Goal: Information Seeking & Learning: Learn about a topic

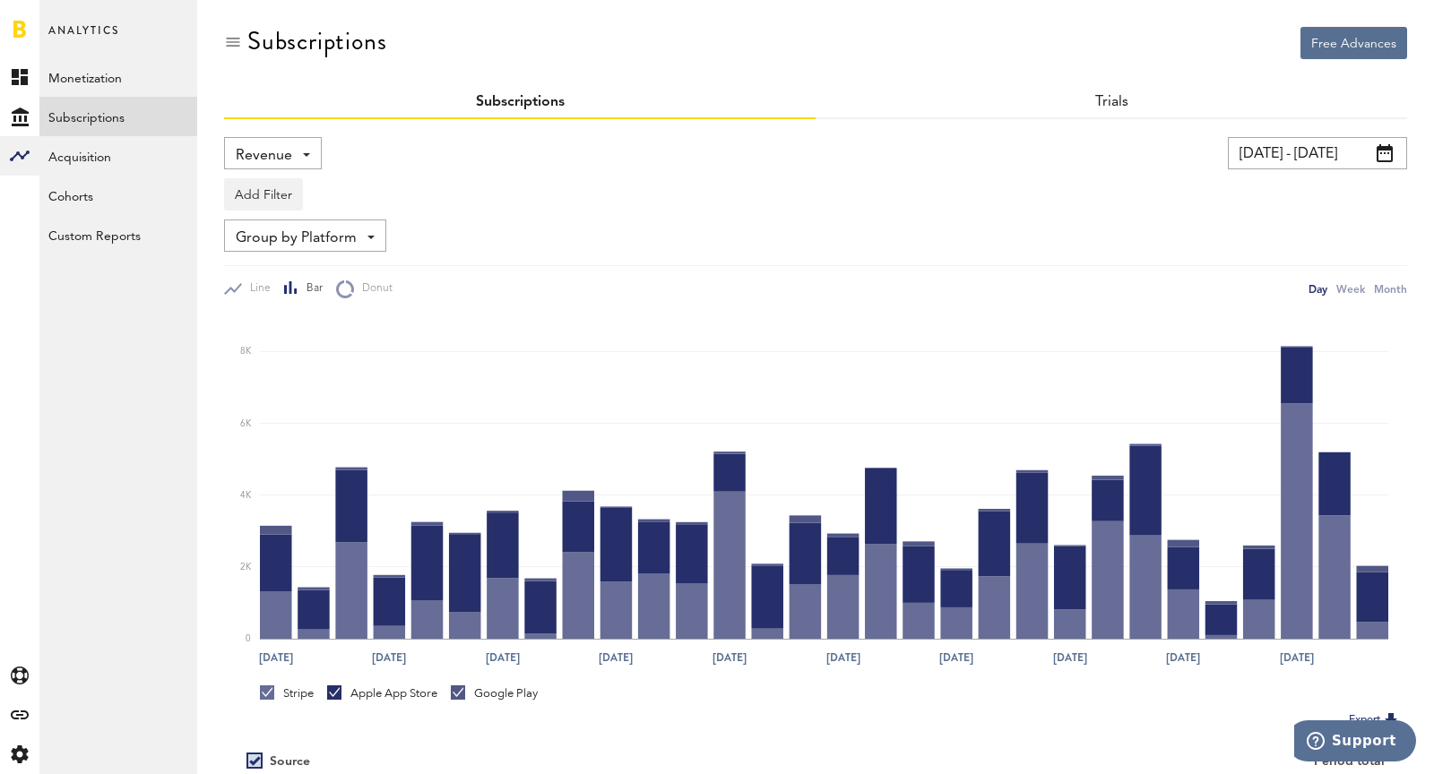
click at [267, 151] on span "Revenue" at bounding box center [264, 156] width 56 height 30
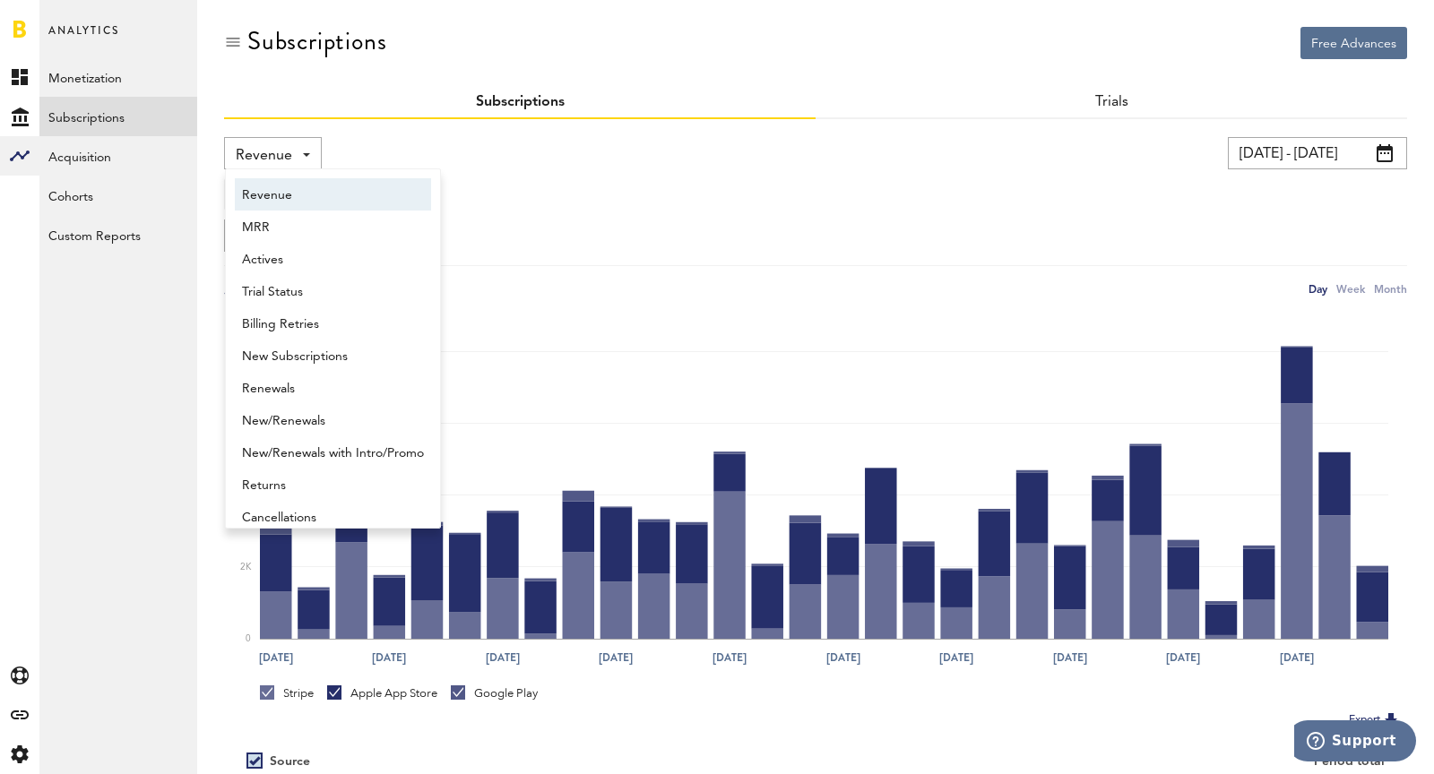
scroll to position [9, 0]
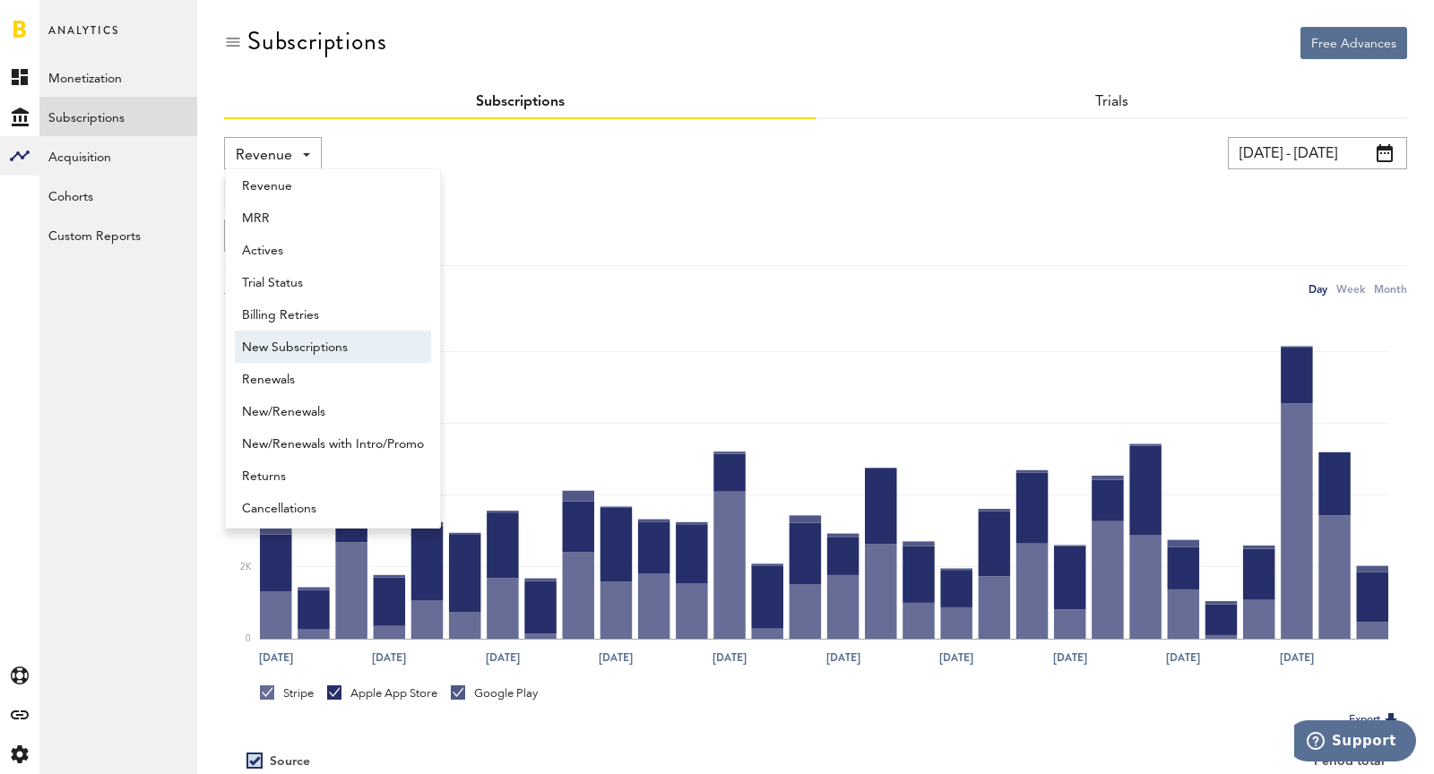
click at [309, 342] on span "New Subscriptions" at bounding box center [333, 347] width 182 height 30
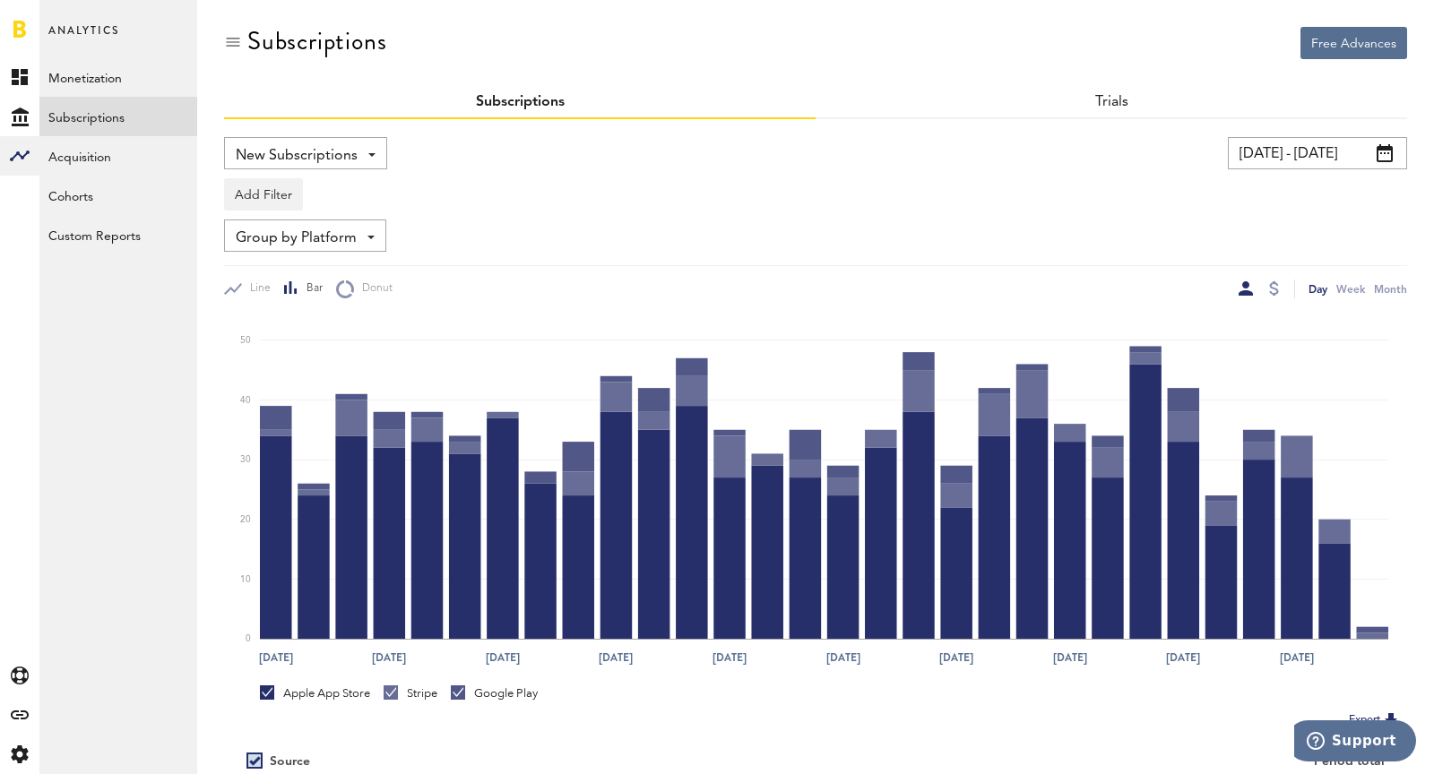
click at [1254, 154] on input "[DATE] - [DATE]" at bounding box center [1317, 153] width 179 height 32
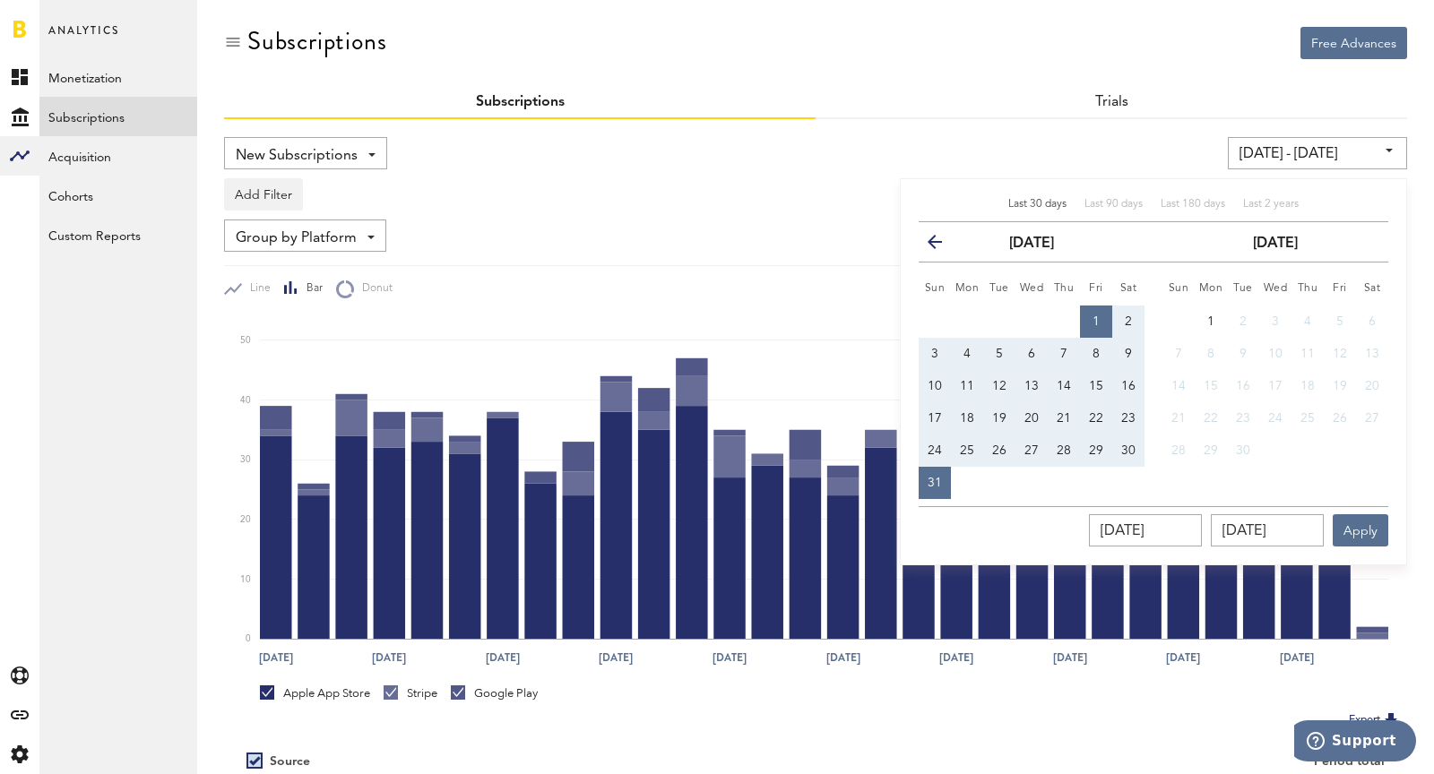
click at [926, 441] on button "24" at bounding box center [935, 451] width 32 height 32
type input "[DATE] - [DATE]"
type input "[DATE]"
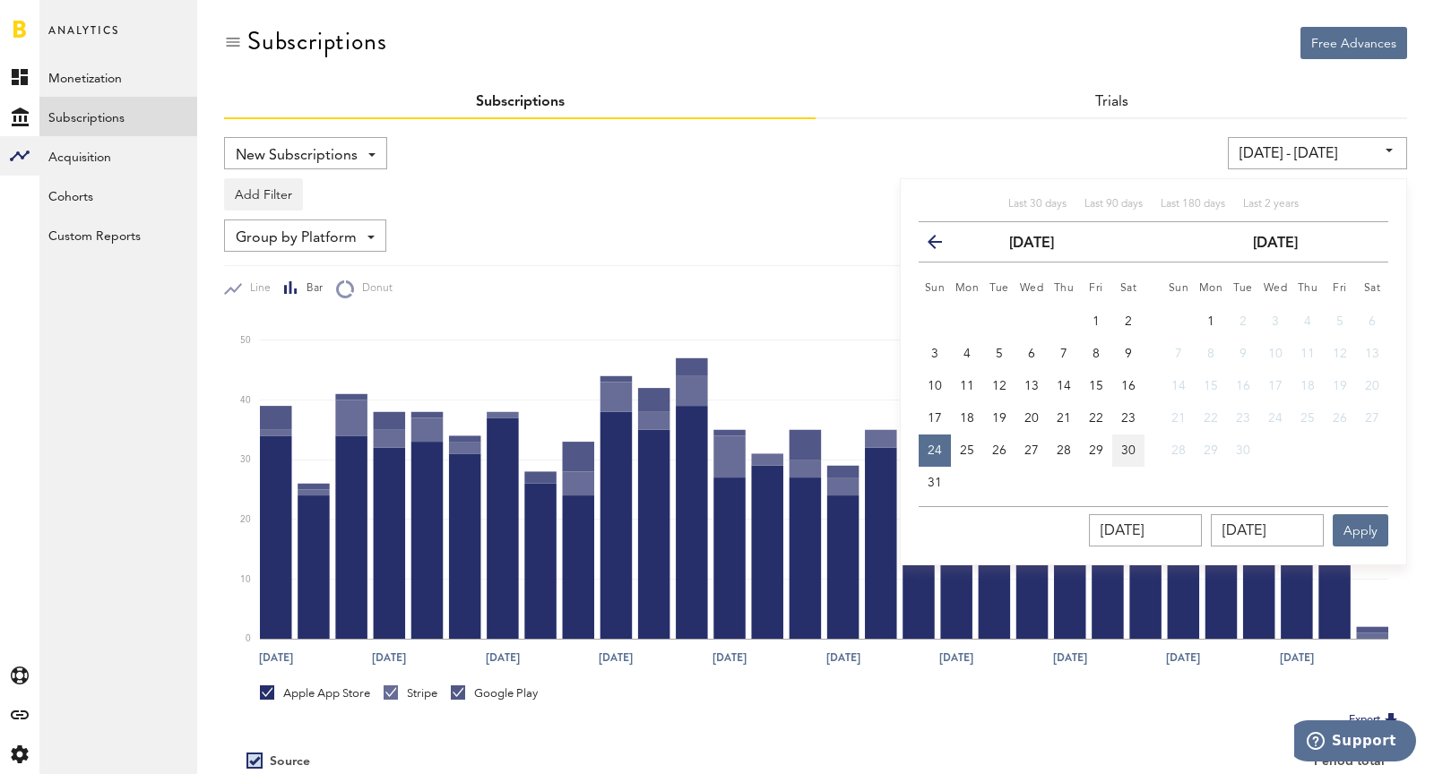
click at [1128, 451] on span "30" at bounding box center [1128, 450] width 14 height 13
type input "[DATE] - [DATE]"
type input "[DATE]"
click at [1376, 527] on button "Apply" at bounding box center [1361, 530] width 56 height 32
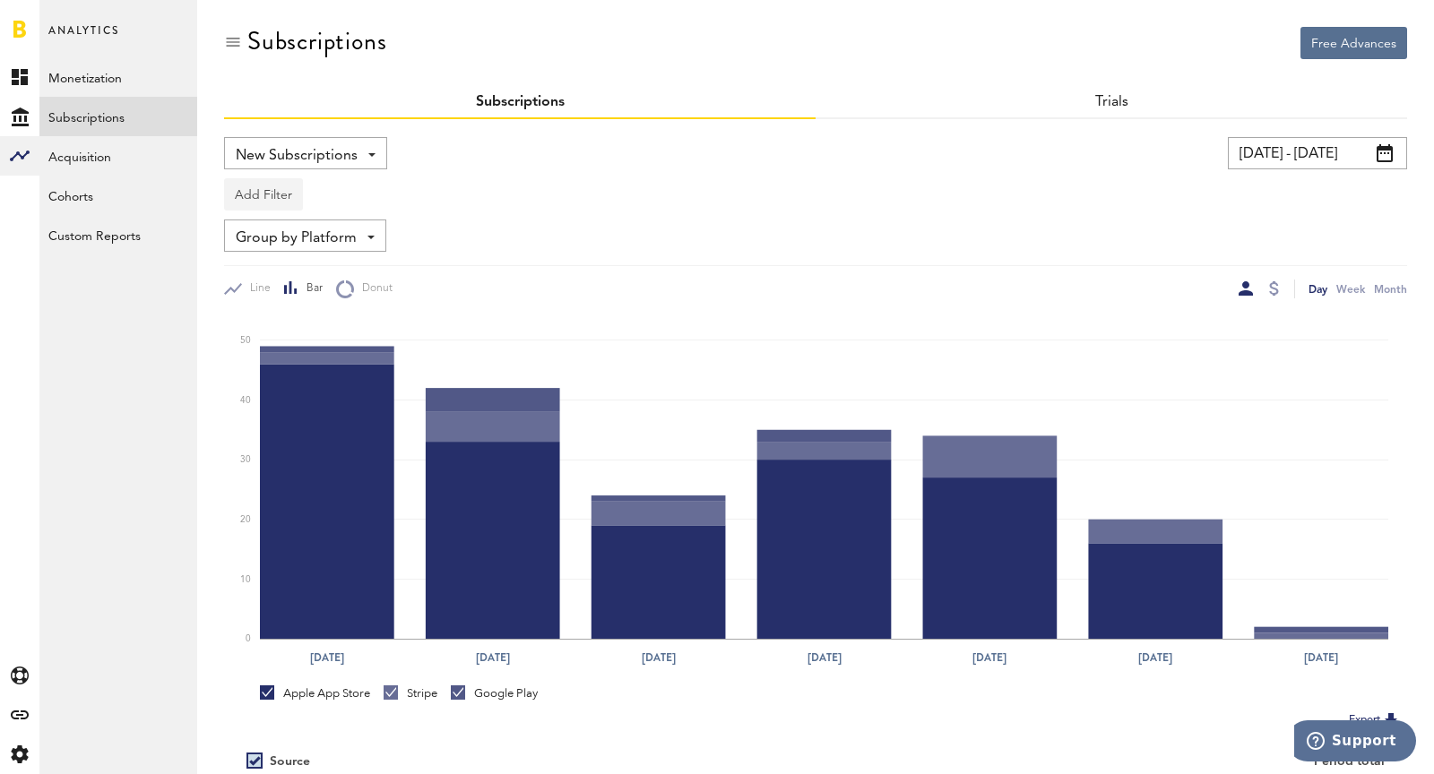
click at [262, 194] on button "Add Filter" at bounding box center [263, 194] width 79 height 32
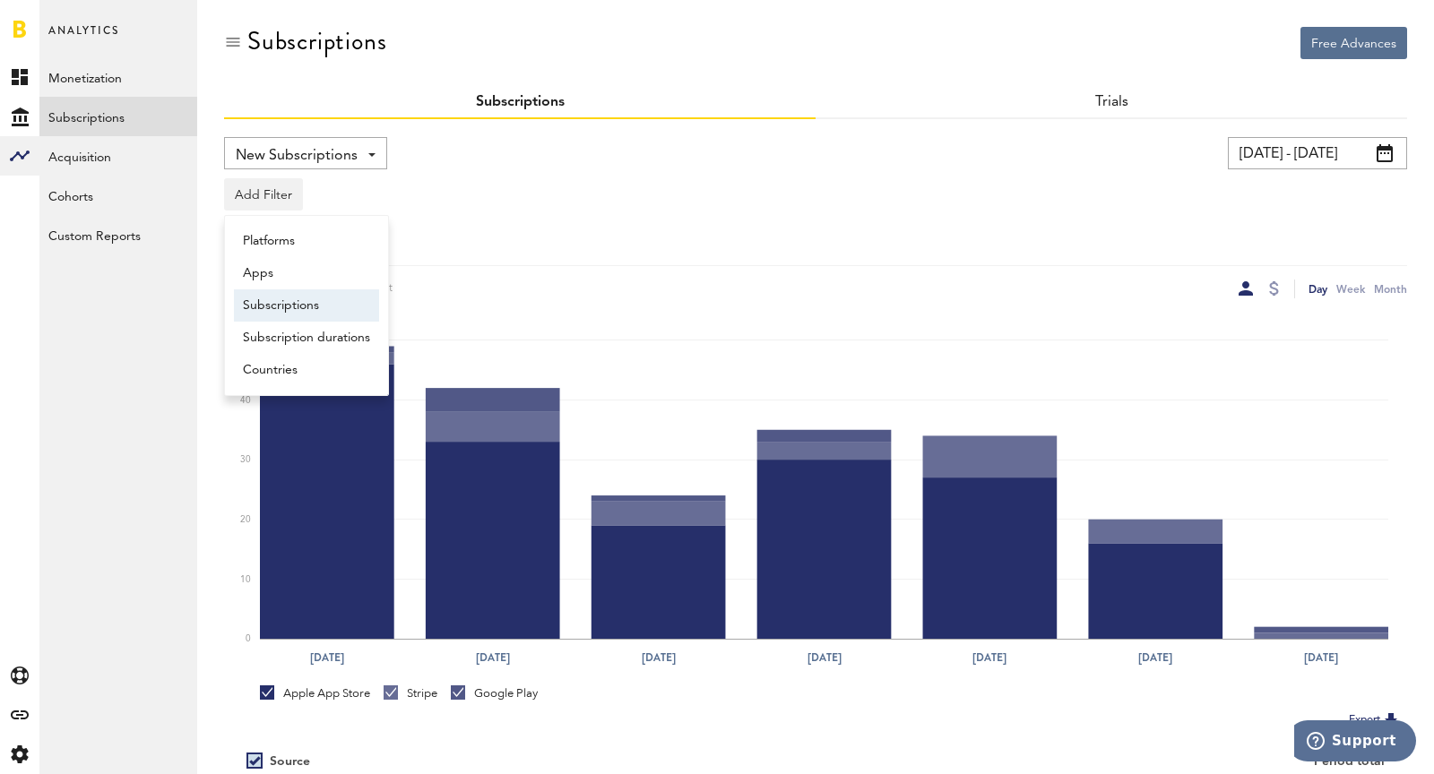
click at [289, 306] on li "Subscriptions" at bounding box center [306, 305] width 145 height 32
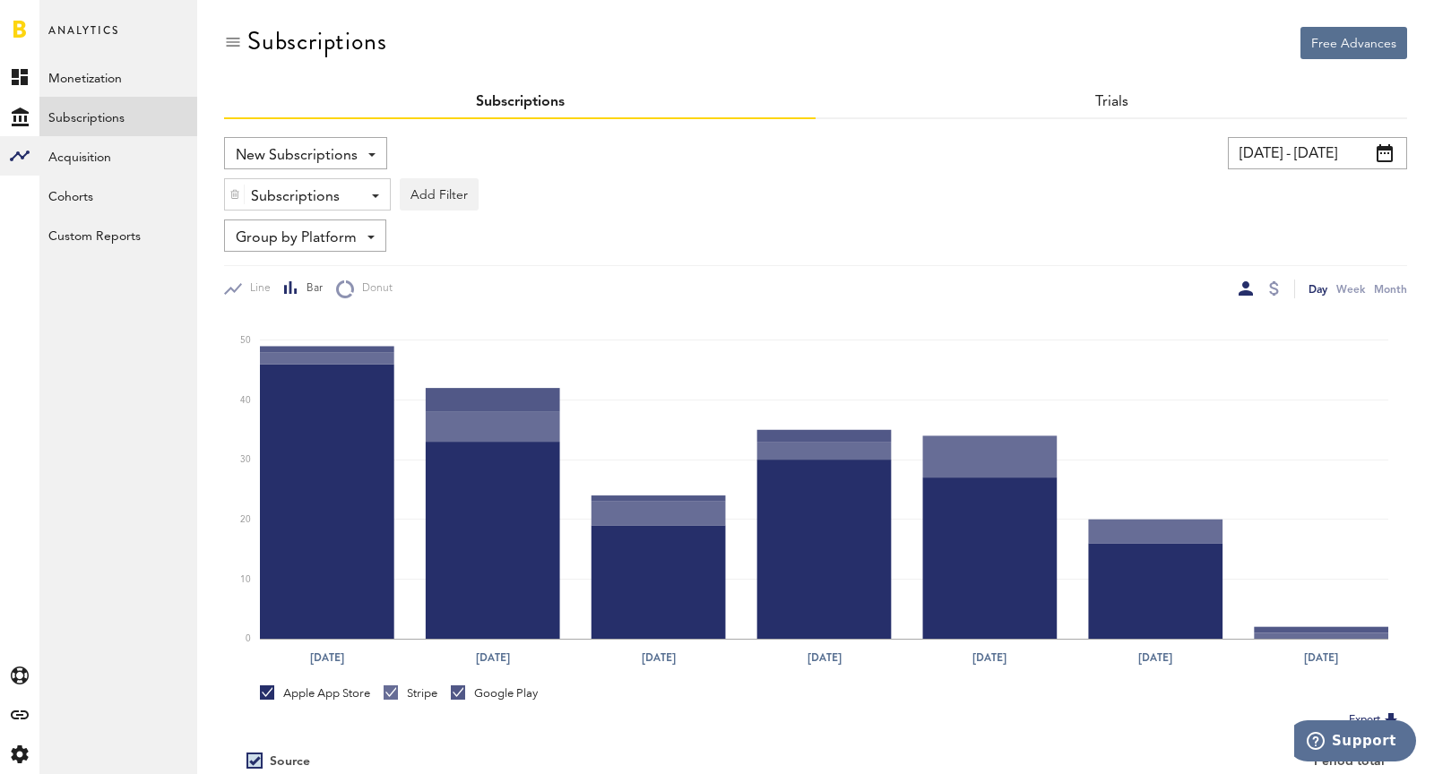
click at [295, 177] on div "Subscriptions - Nüli Subscription, 3 months for $29.99 Nüli Subscription, 1 mon…" at bounding box center [815, 189] width 1183 height 41
click at [308, 212] on div "New Subscriptions Revenue MRR Actives Trial Status Billing Retries New Subscrip…" at bounding box center [815, 217] width 1183 height 161
click at [262, 208] on div "Subscriptions" at bounding box center [300, 197] width 99 height 30
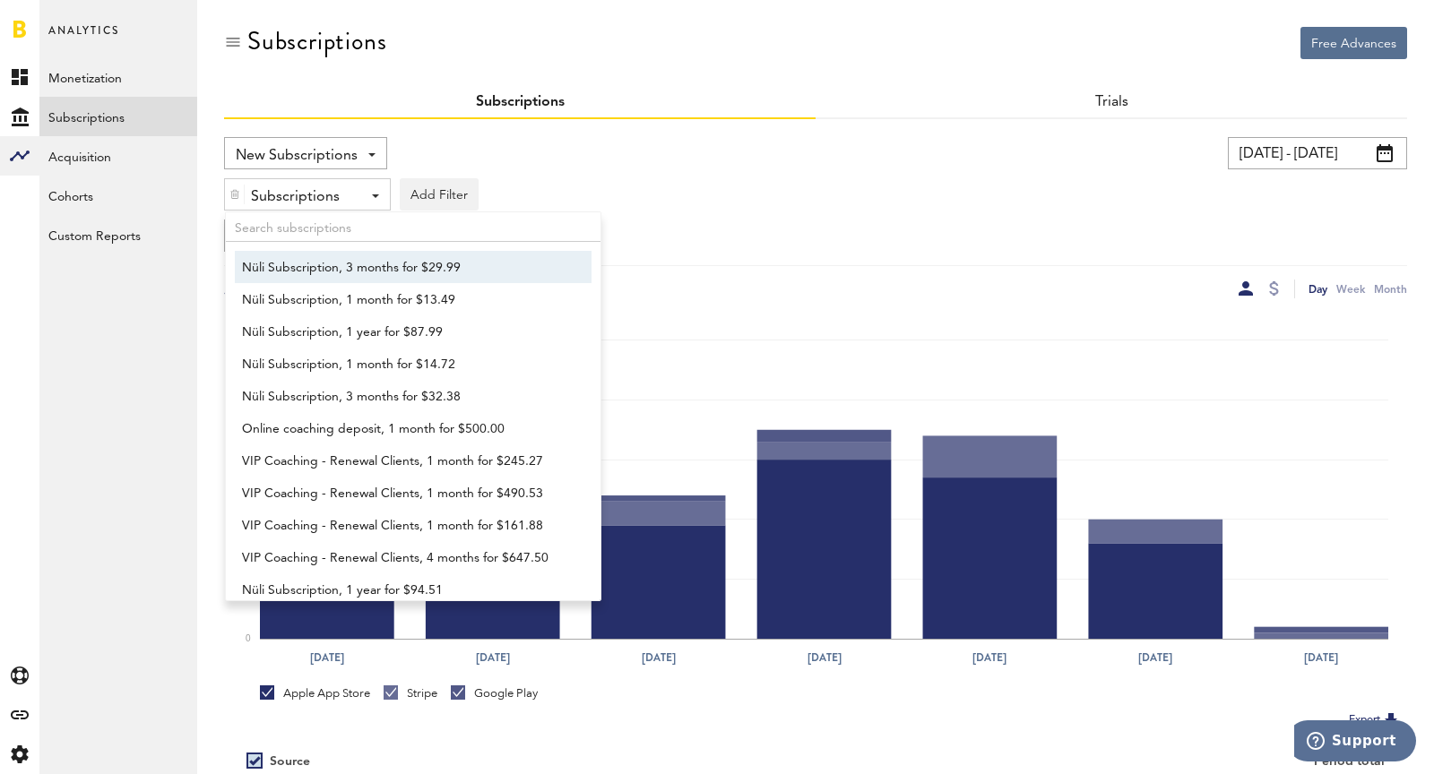
click at [298, 263] on span "Nüli Subscription, 3 months for $29.99" at bounding box center [404, 268] width 325 height 30
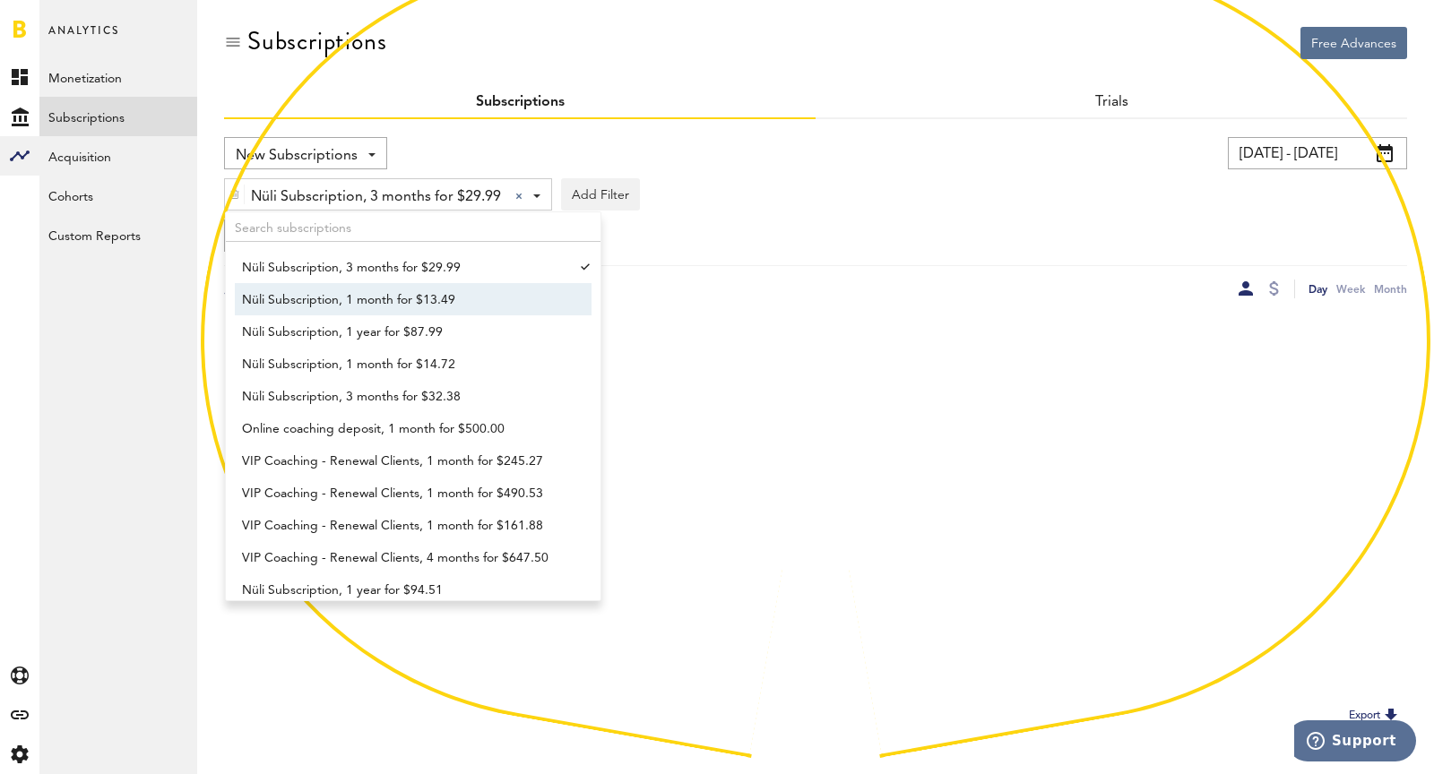
click at [313, 292] on span "Nüli Subscription, 1 month for $13.49" at bounding box center [404, 300] width 325 height 30
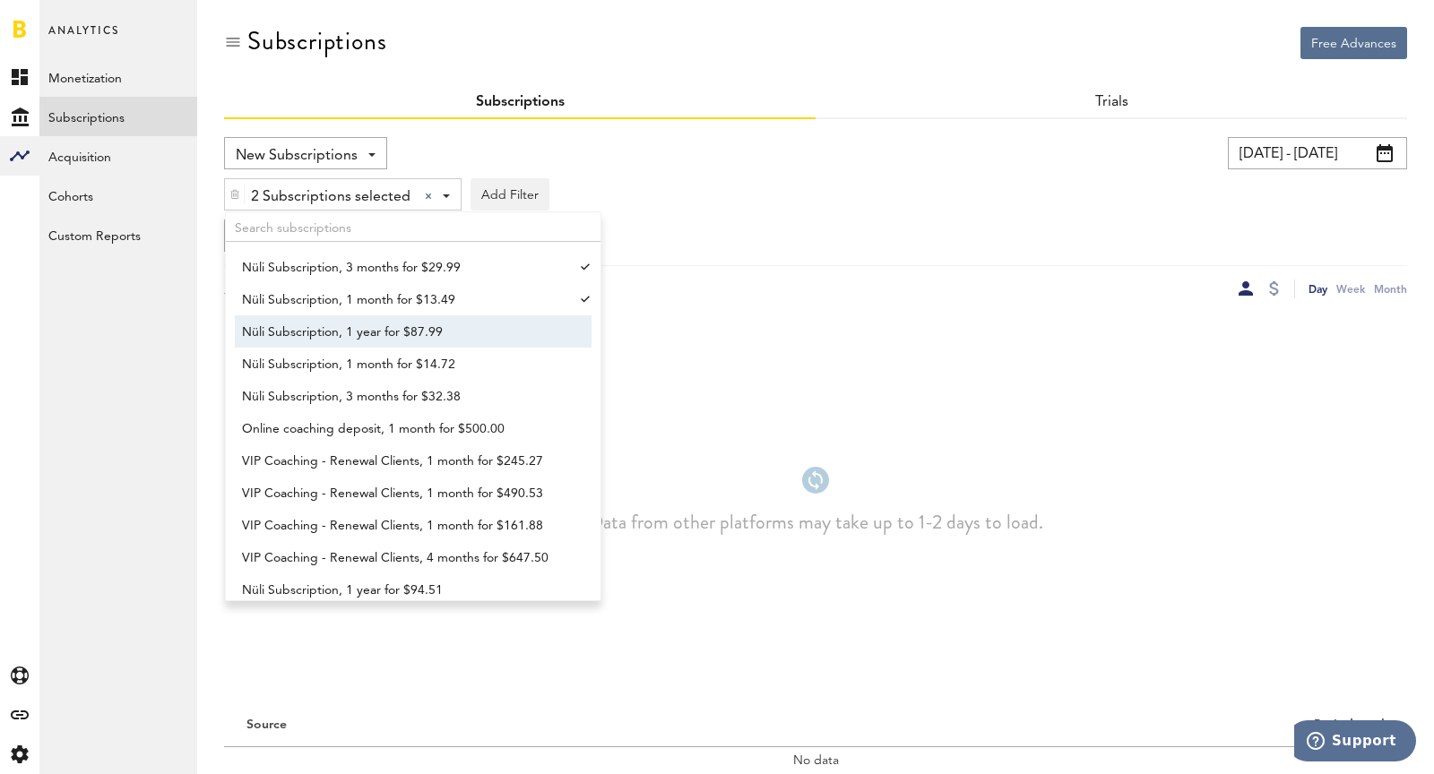
click at [300, 341] on span "Nüli Subscription, 1 year for $87.99" at bounding box center [404, 332] width 325 height 30
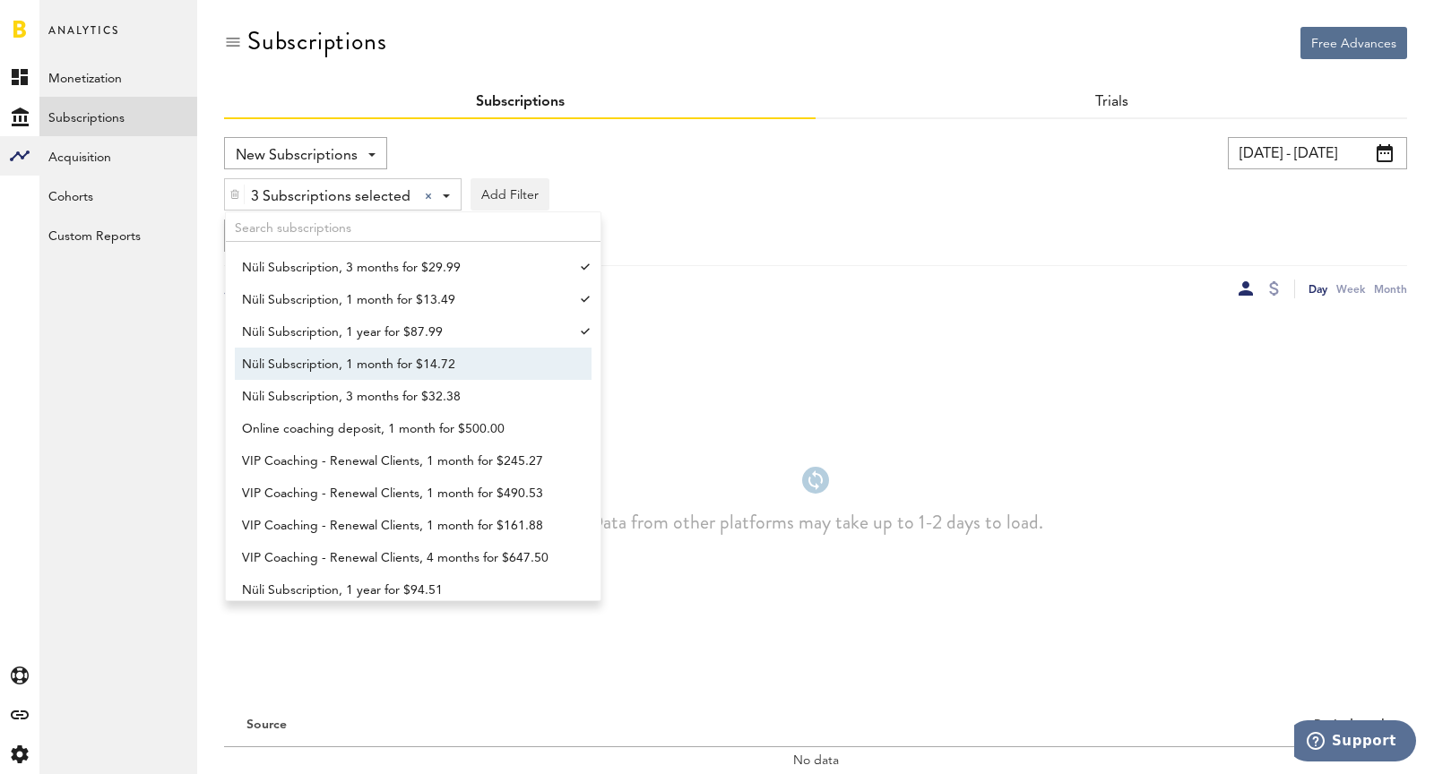
click at [316, 363] on span "Nüli Subscription, 1 month for $14.72" at bounding box center [404, 364] width 325 height 30
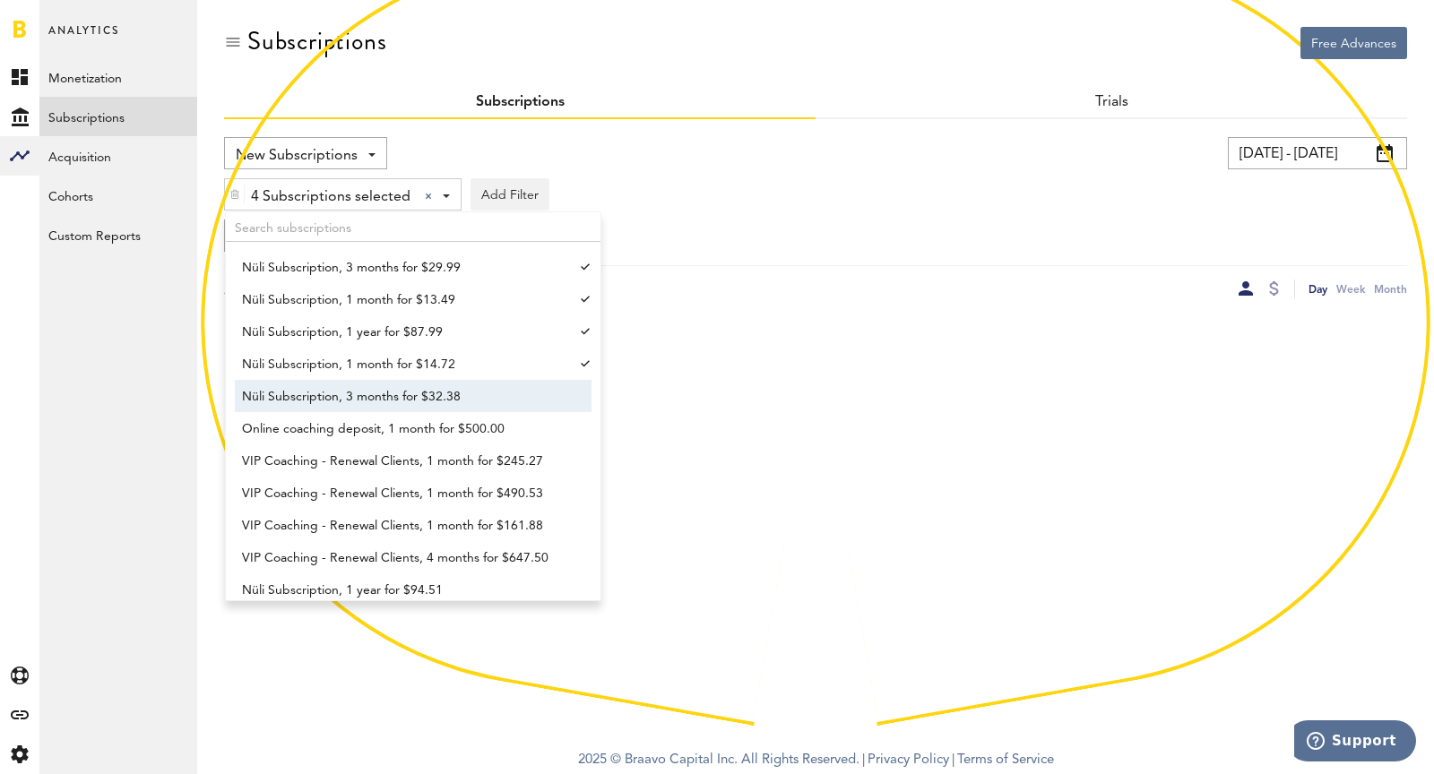
click at [332, 393] on span "Nüli Subscription, 3 months for $32.38" at bounding box center [404, 397] width 325 height 30
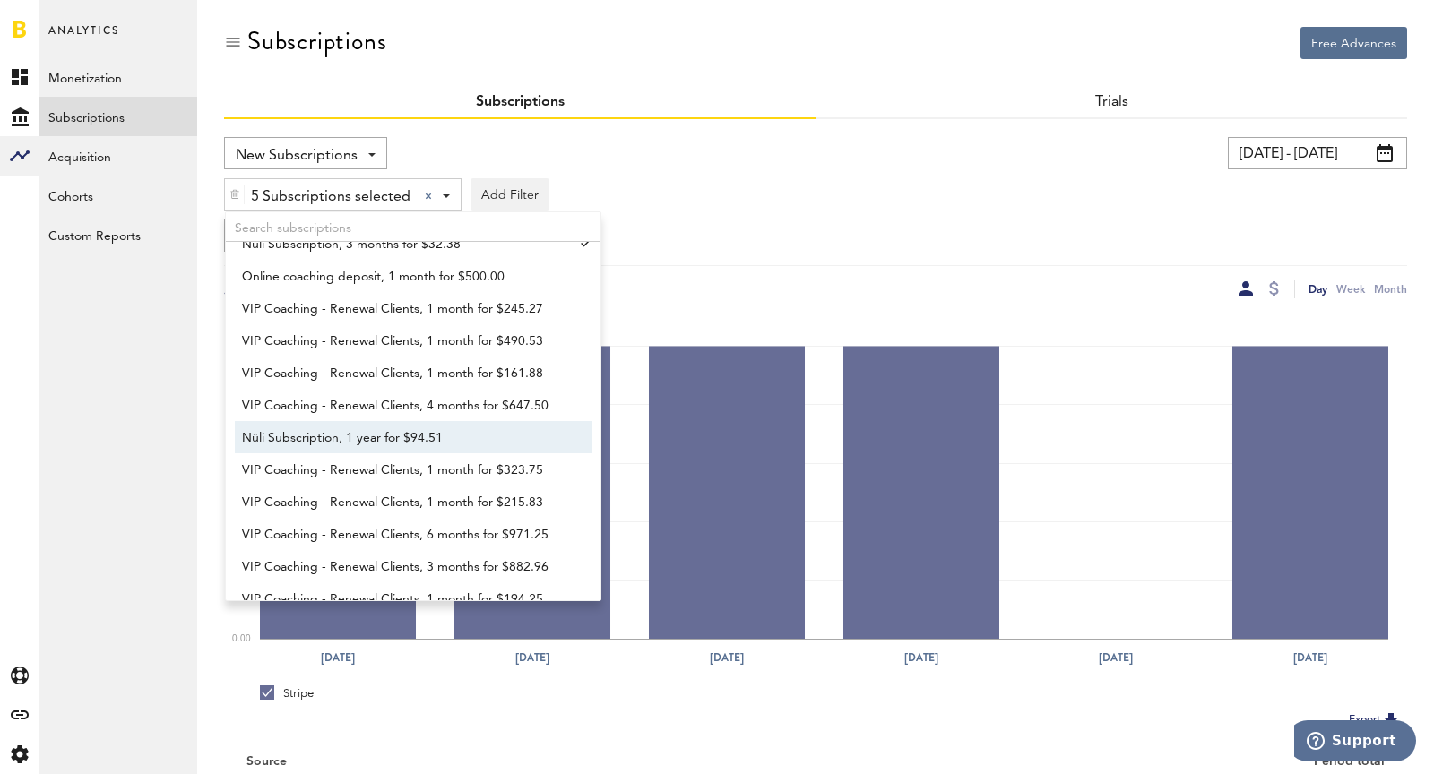
click at [407, 444] on span "Nüli Subscription, 1 year for $94.51" at bounding box center [404, 438] width 325 height 30
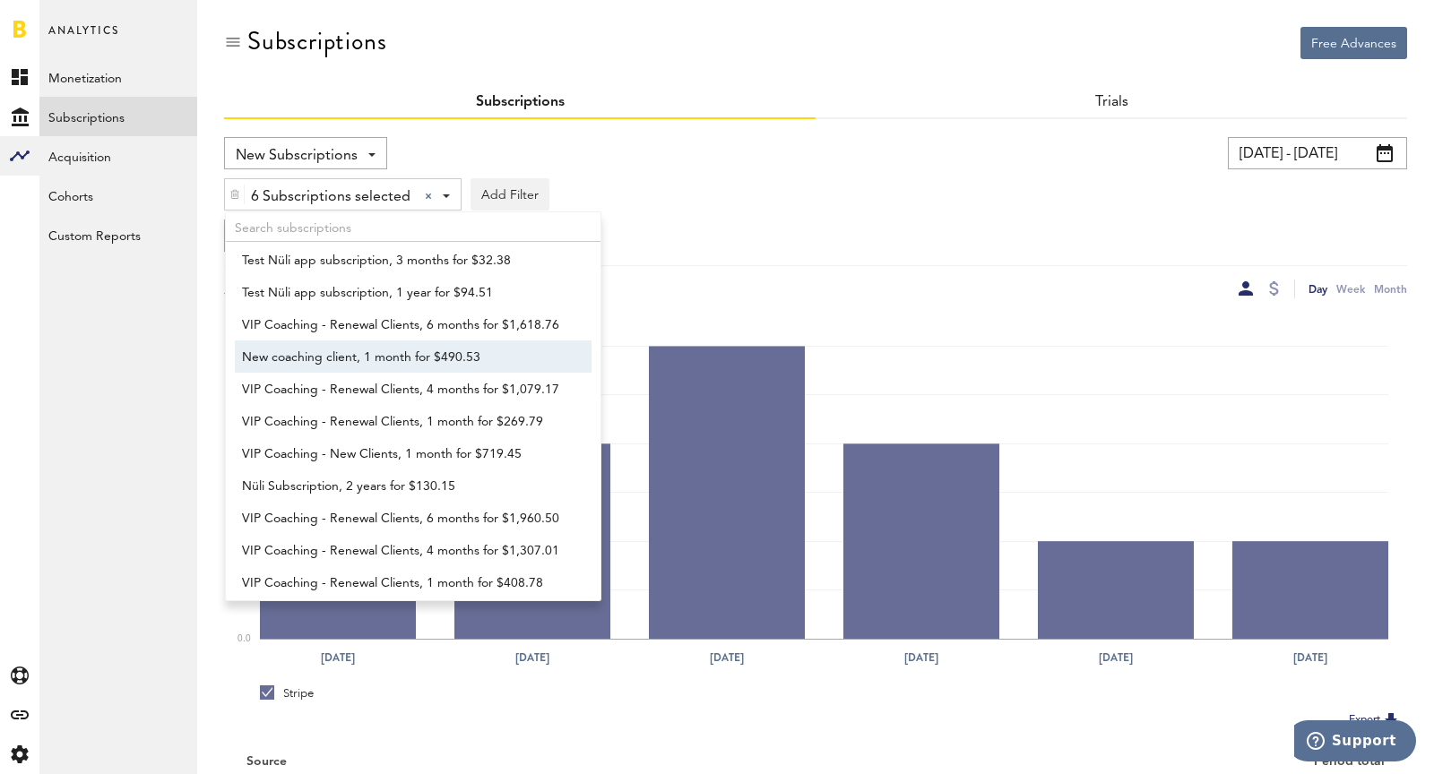
scroll to position [637, 0]
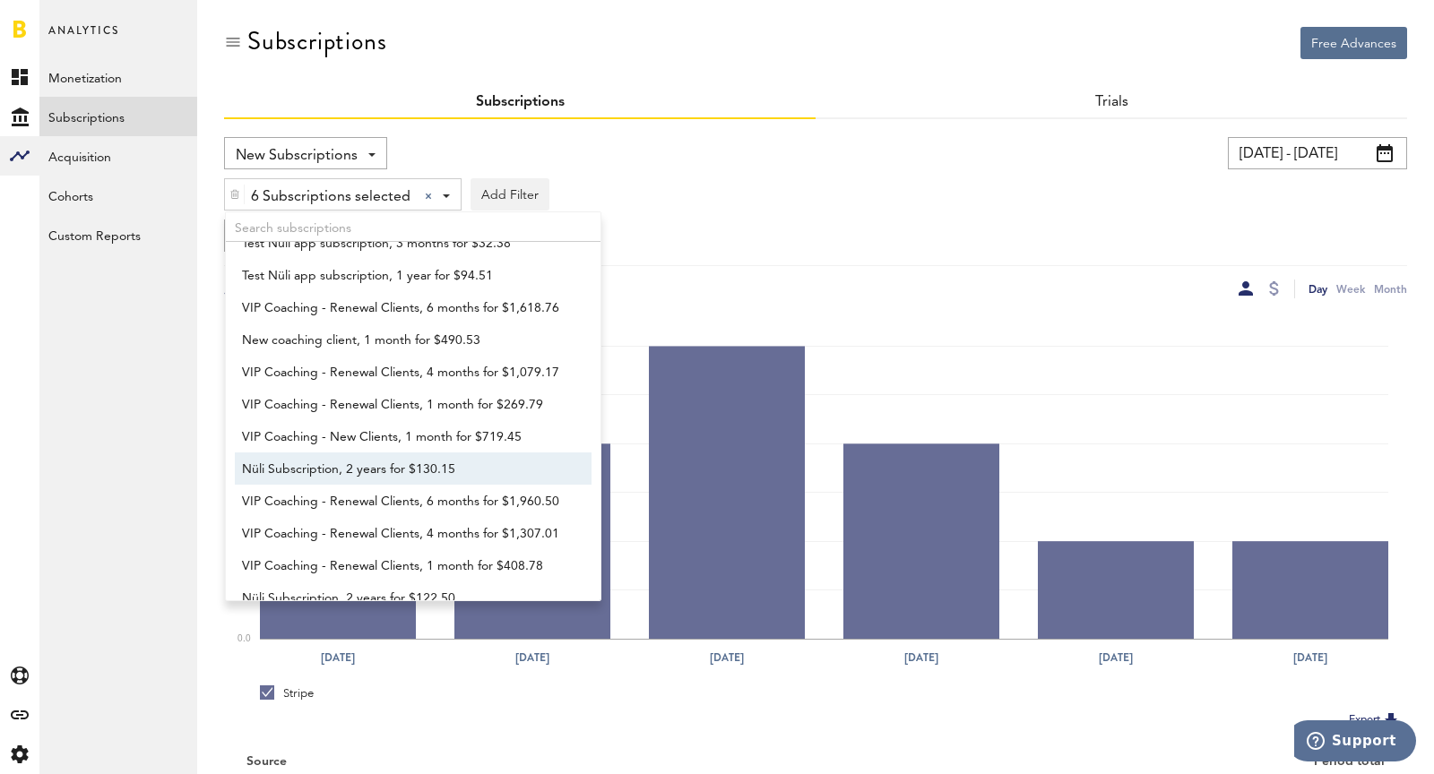
click at [358, 458] on span "Nüli Subscription, 2 years for $130.15" at bounding box center [404, 469] width 325 height 30
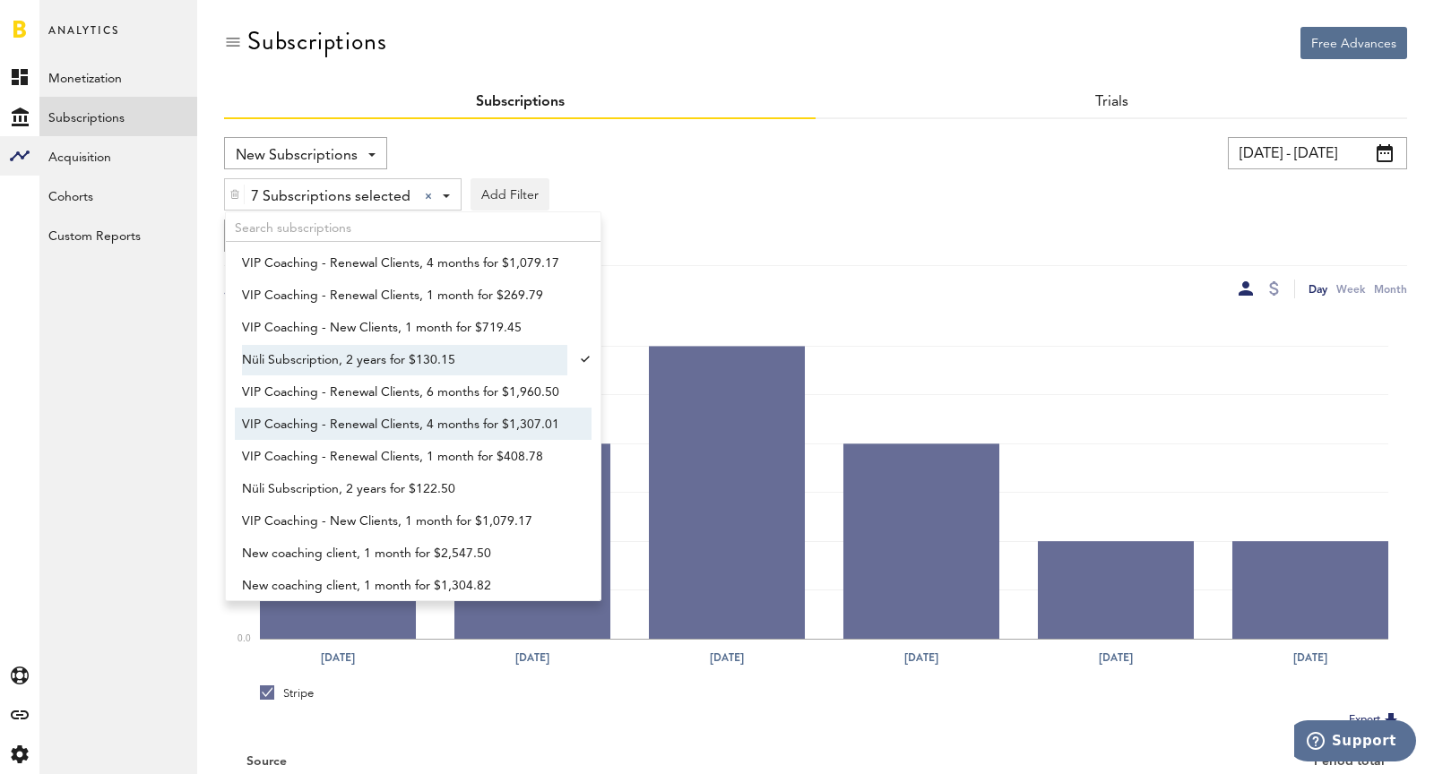
scroll to position [766, 0]
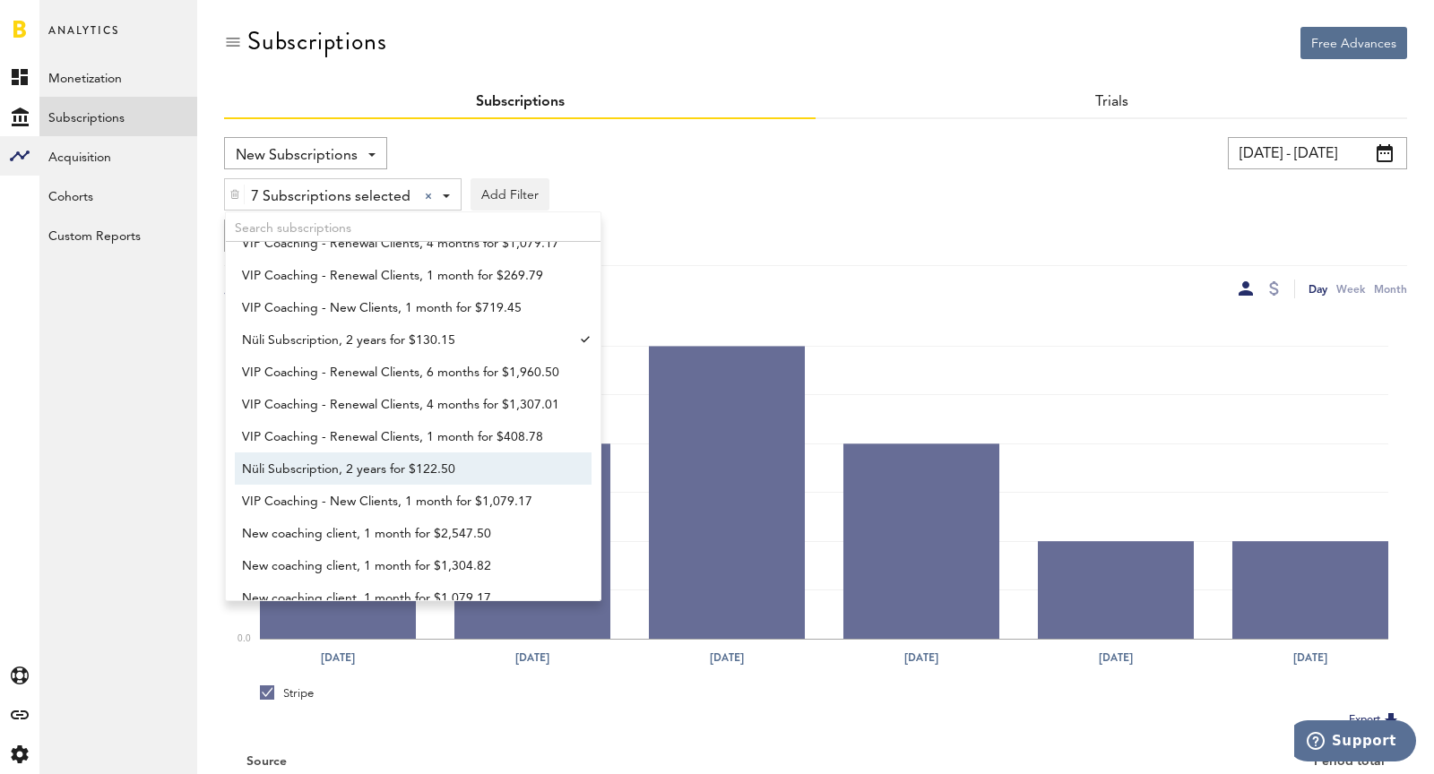
click at [359, 464] on span "Nüli Subscription, 2 years for $122.50" at bounding box center [404, 469] width 325 height 30
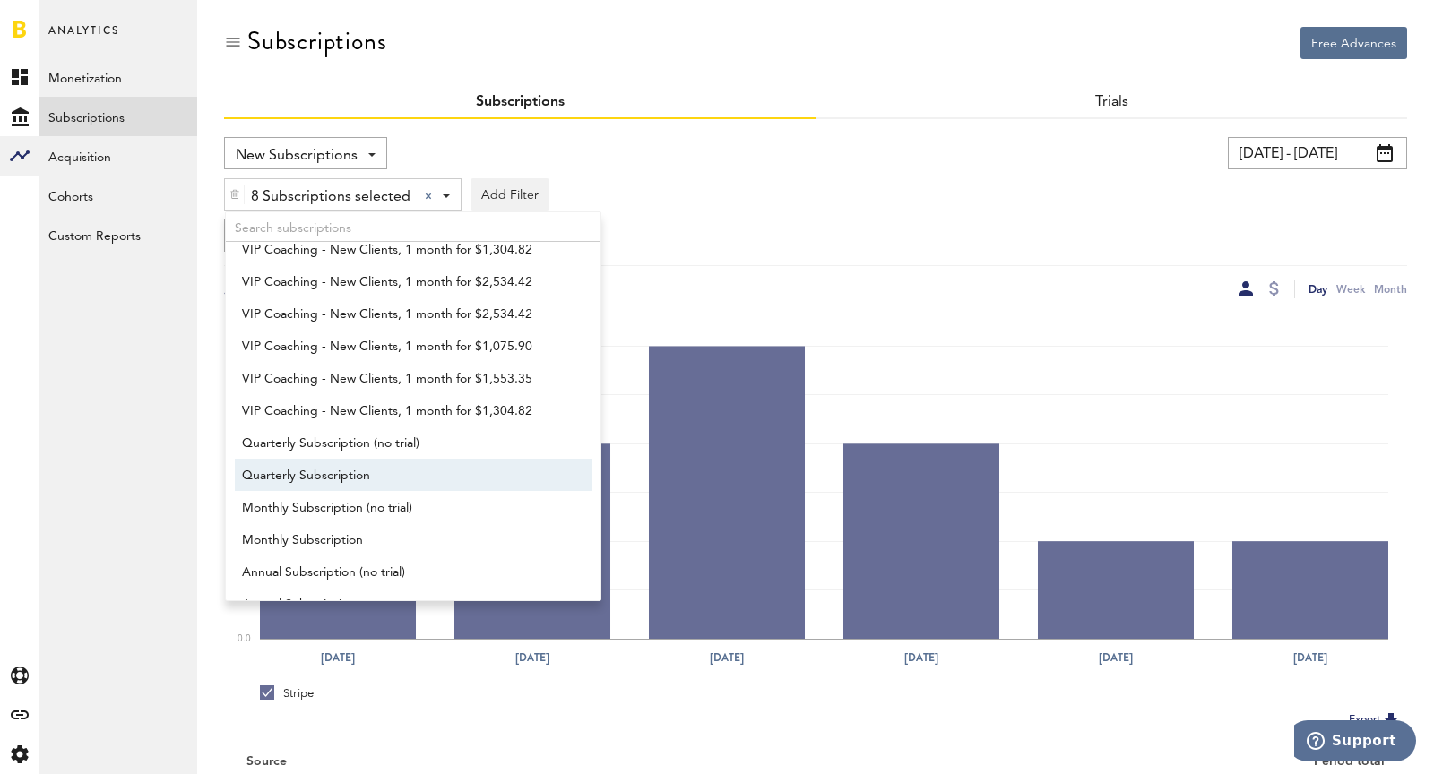
scroll to position [1347, 0]
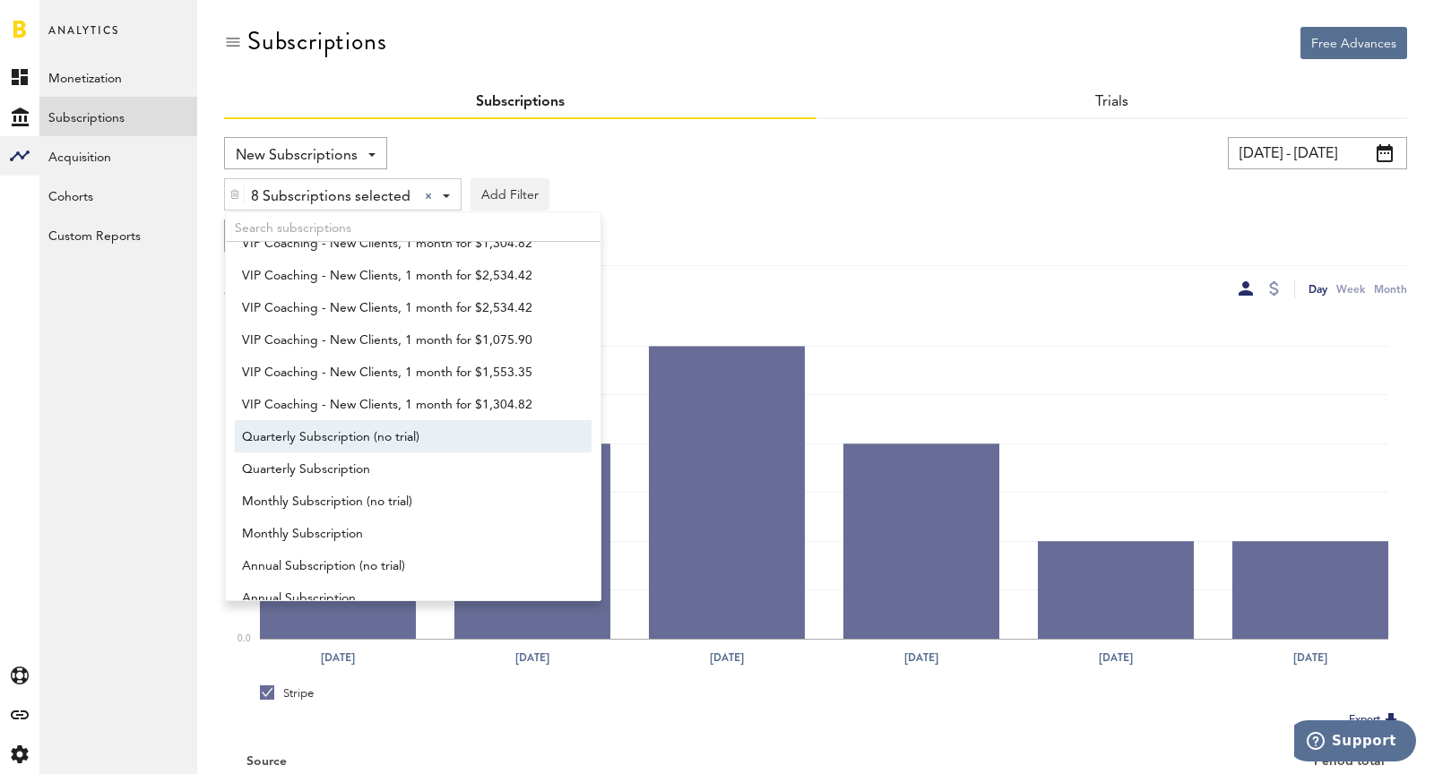
click at [332, 446] on span "Quarterly Subscription (no trial)" at bounding box center [404, 437] width 325 height 30
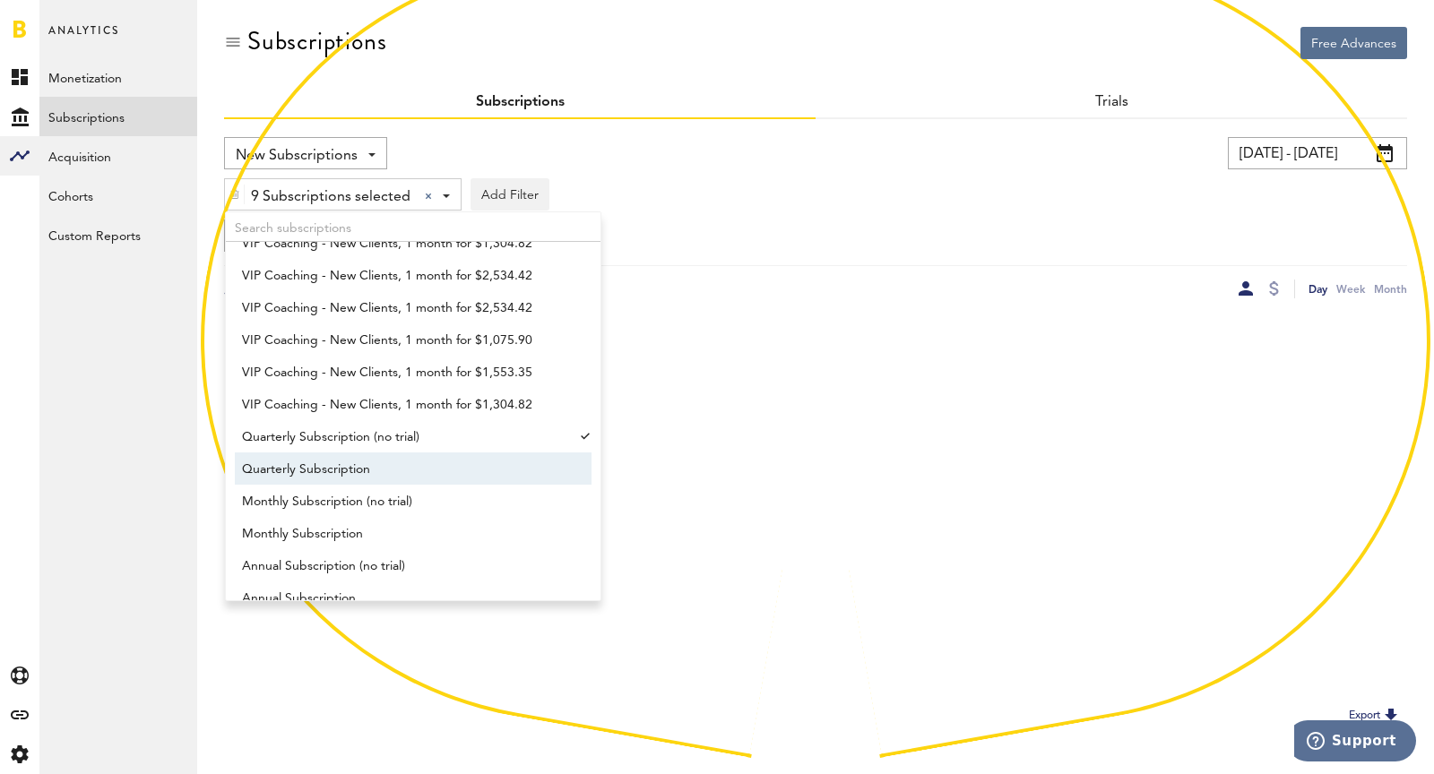
click at [338, 470] on span "Quarterly Subscription" at bounding box center [404, 469] width 325 height 30
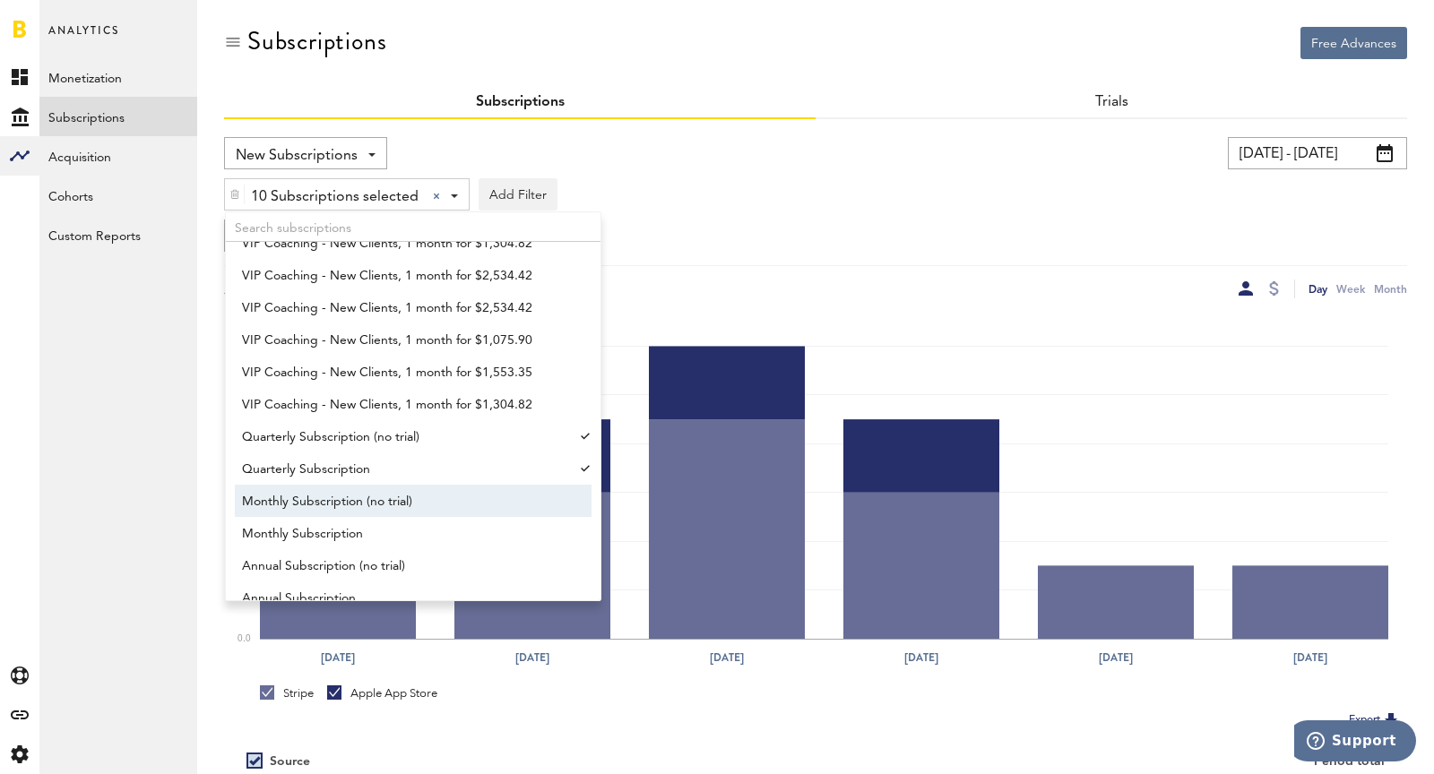
click at [351, 513] on span "Monthly Subscription (no trial)" at bounding box center [404, 502] width 325 height 30
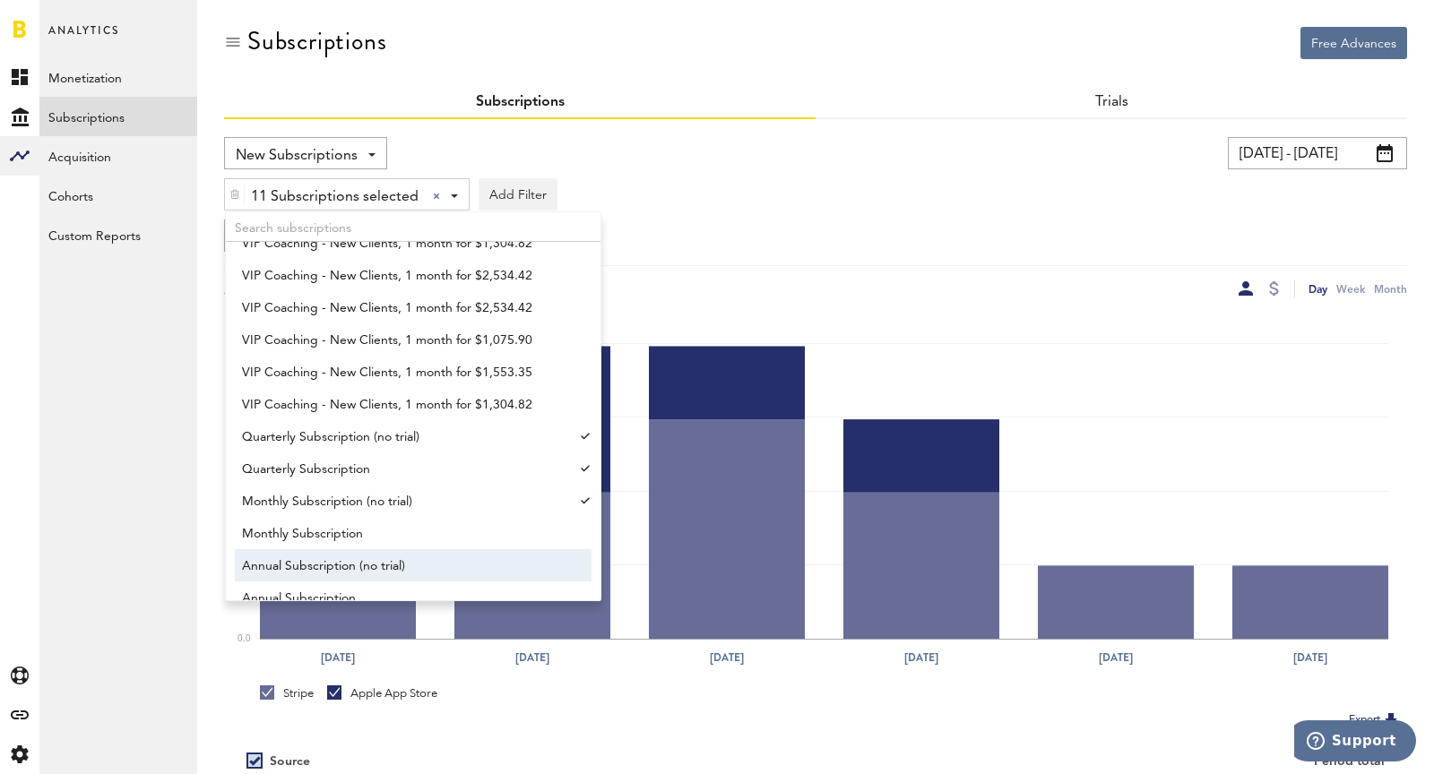
click at [372, 558] on span "Annual Subscription (no trial)" at bounding box center [404, 566] width 325 height 30
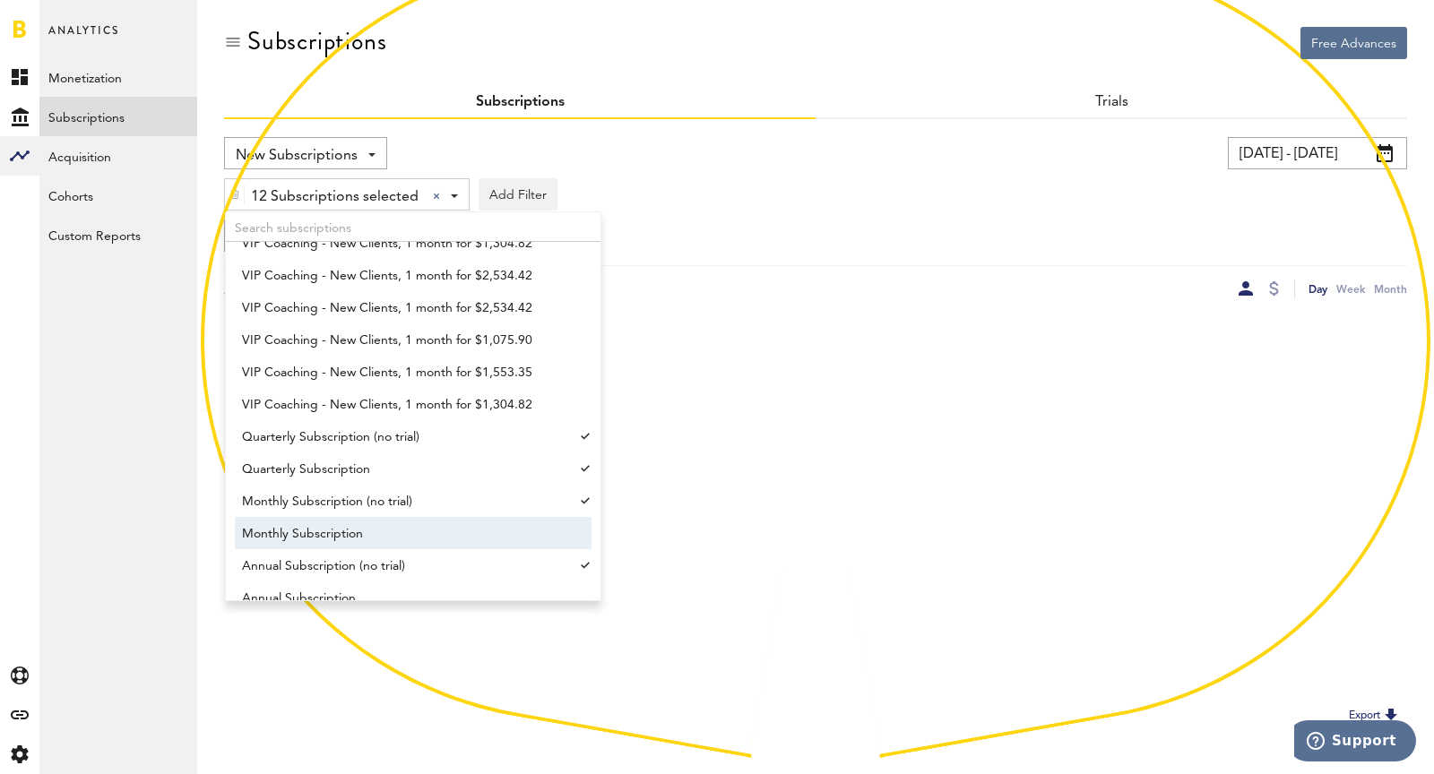
click at [339, 524] on span "Monthly Subscription" at bounding box center [404, 534] width 325 height 30
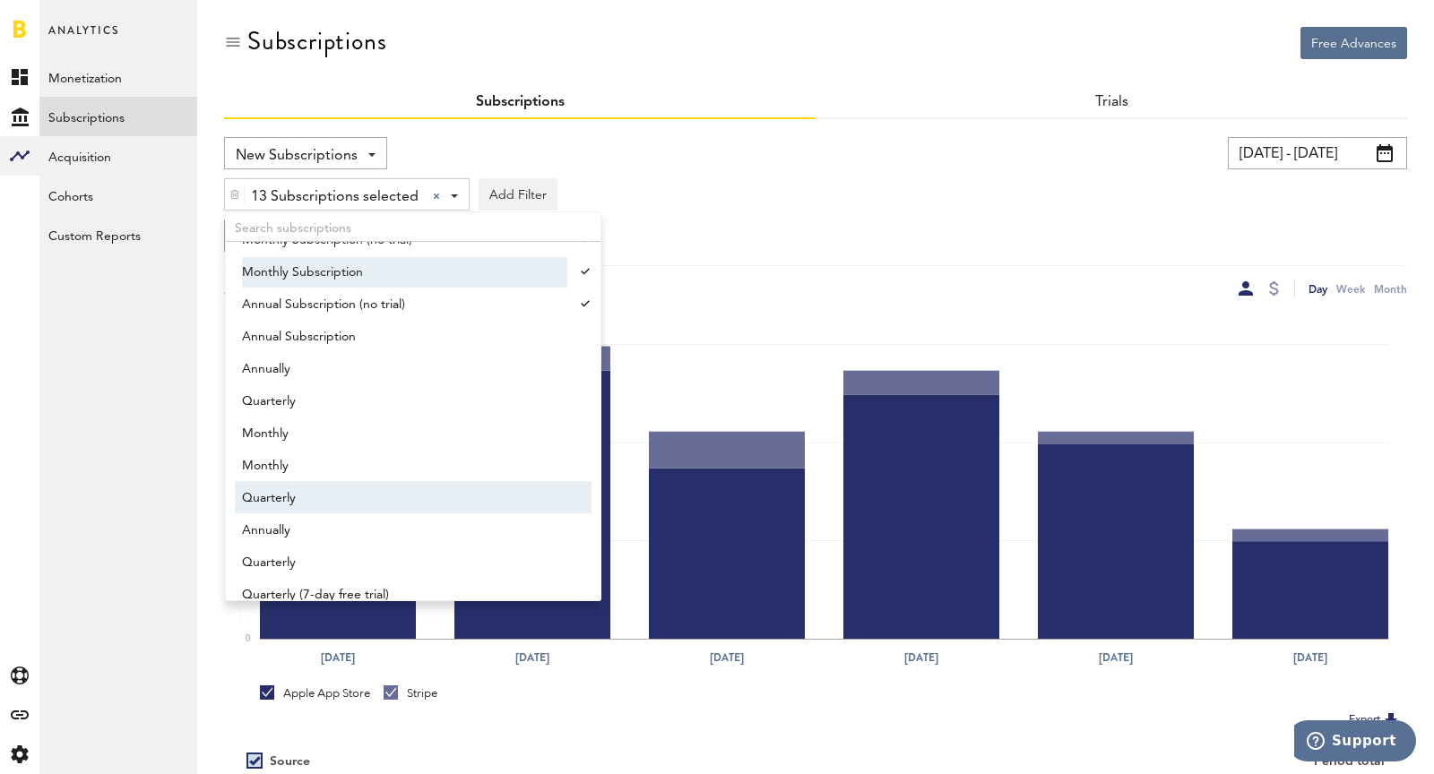
scroll to position [1616, 0]
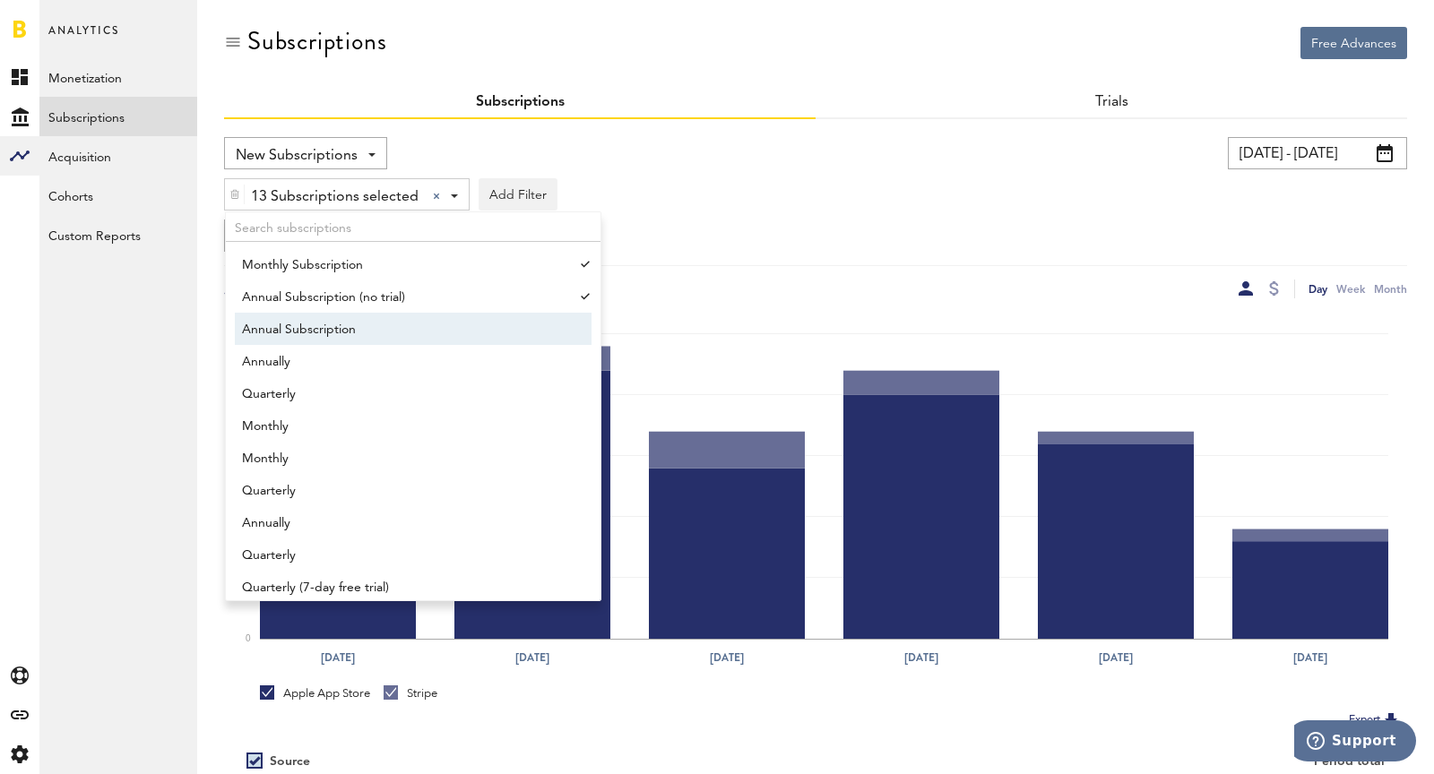
click at [322, 316] on span "Annual Subscription" at bounding box center [404, 330] width 325 height 30
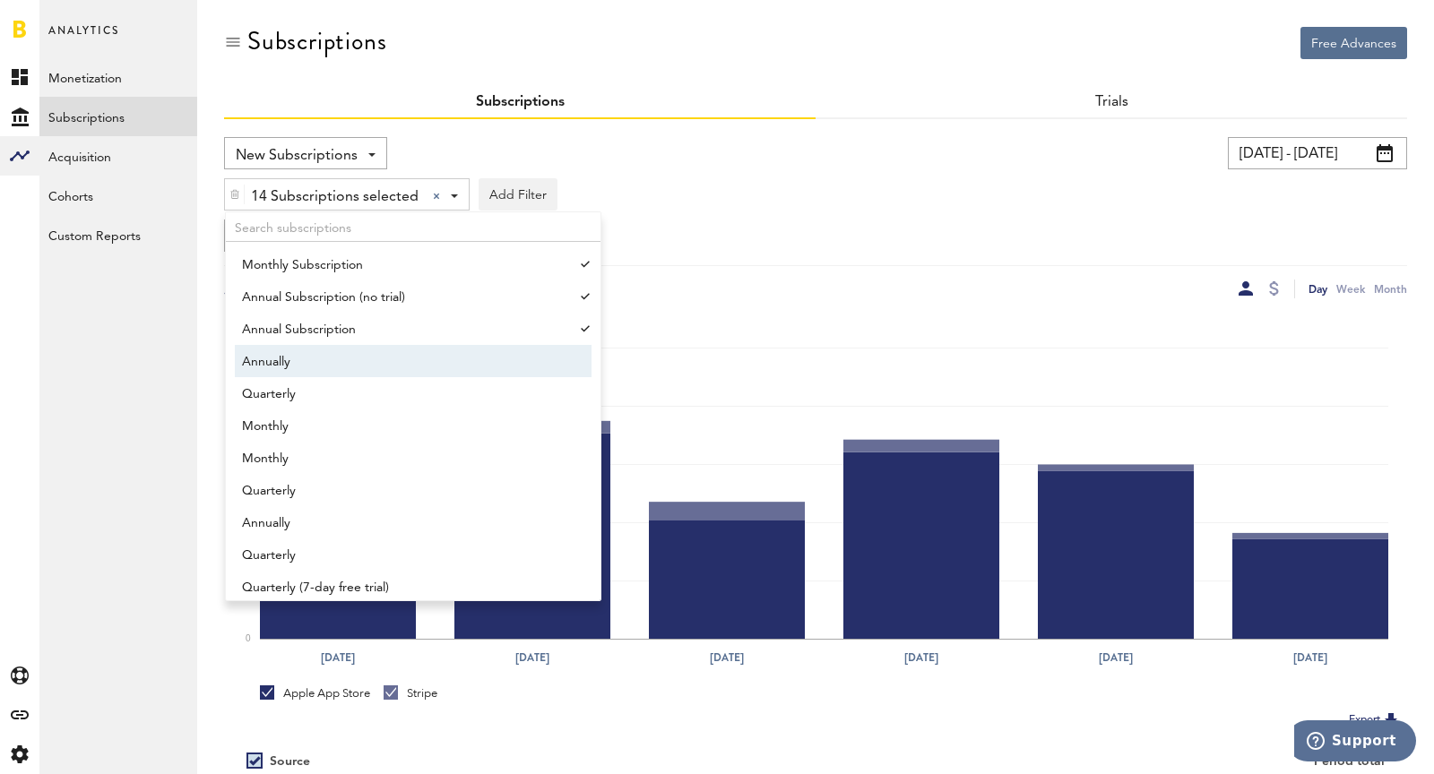
click at [336, 359] on span "Annually" at bounding box center [404, 362] width 325 height 30
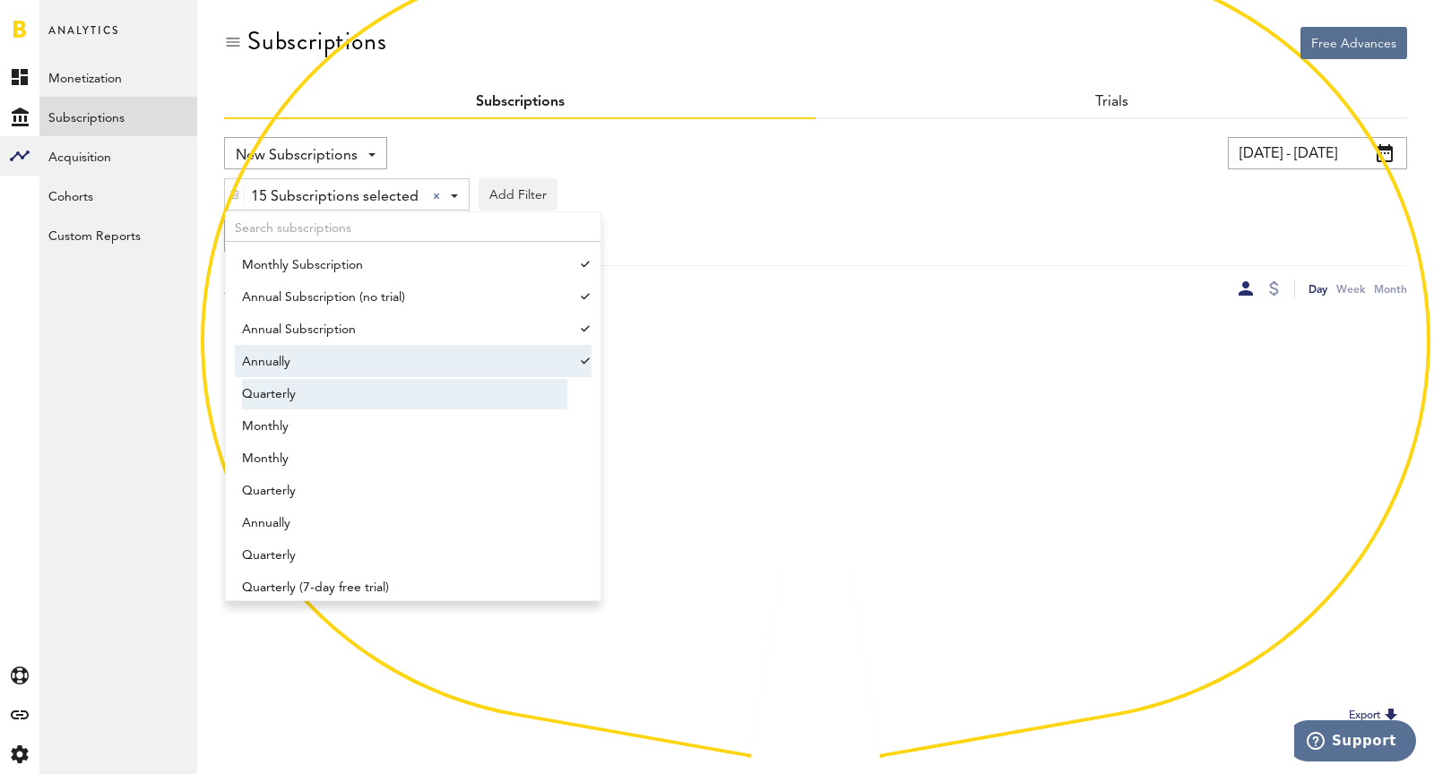
click at [357, 402] on span "Quarterly" at bounding box center [404, 394] width 325 height 30
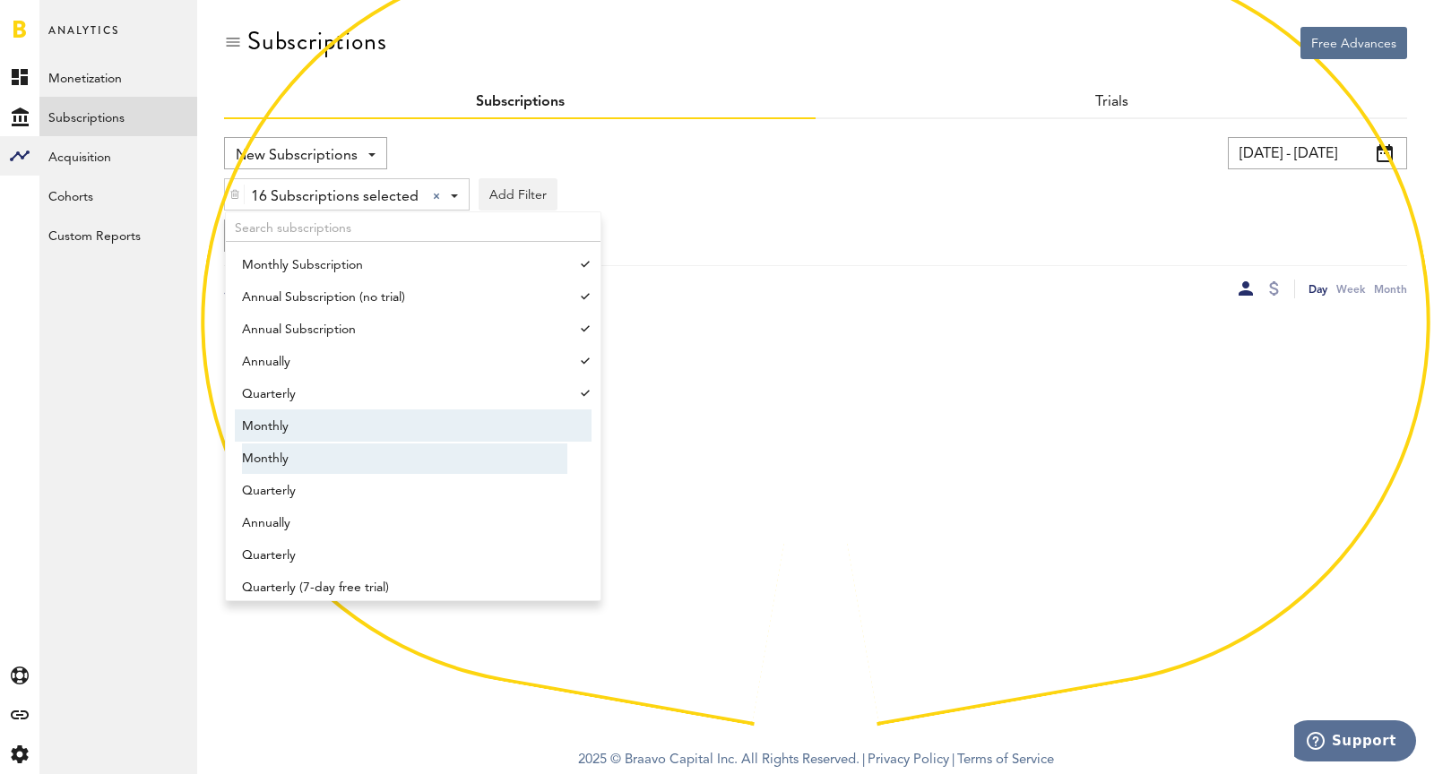
click at [369, 444] on span "Monthly" at bounding box center [404, 459] width 325 height 30
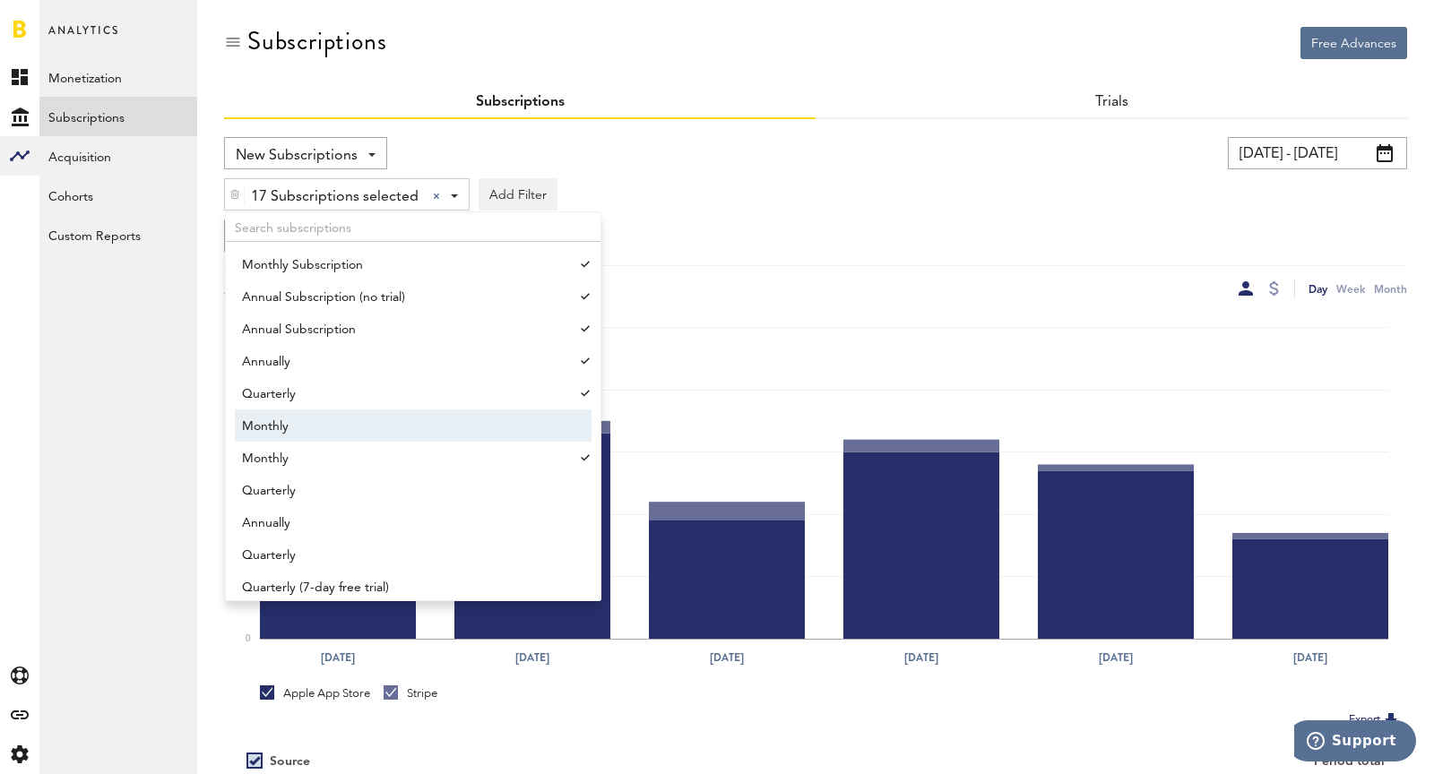
click at [344, 425] on span "Monthly" at bounding box center [404, 426] width 325 height 30
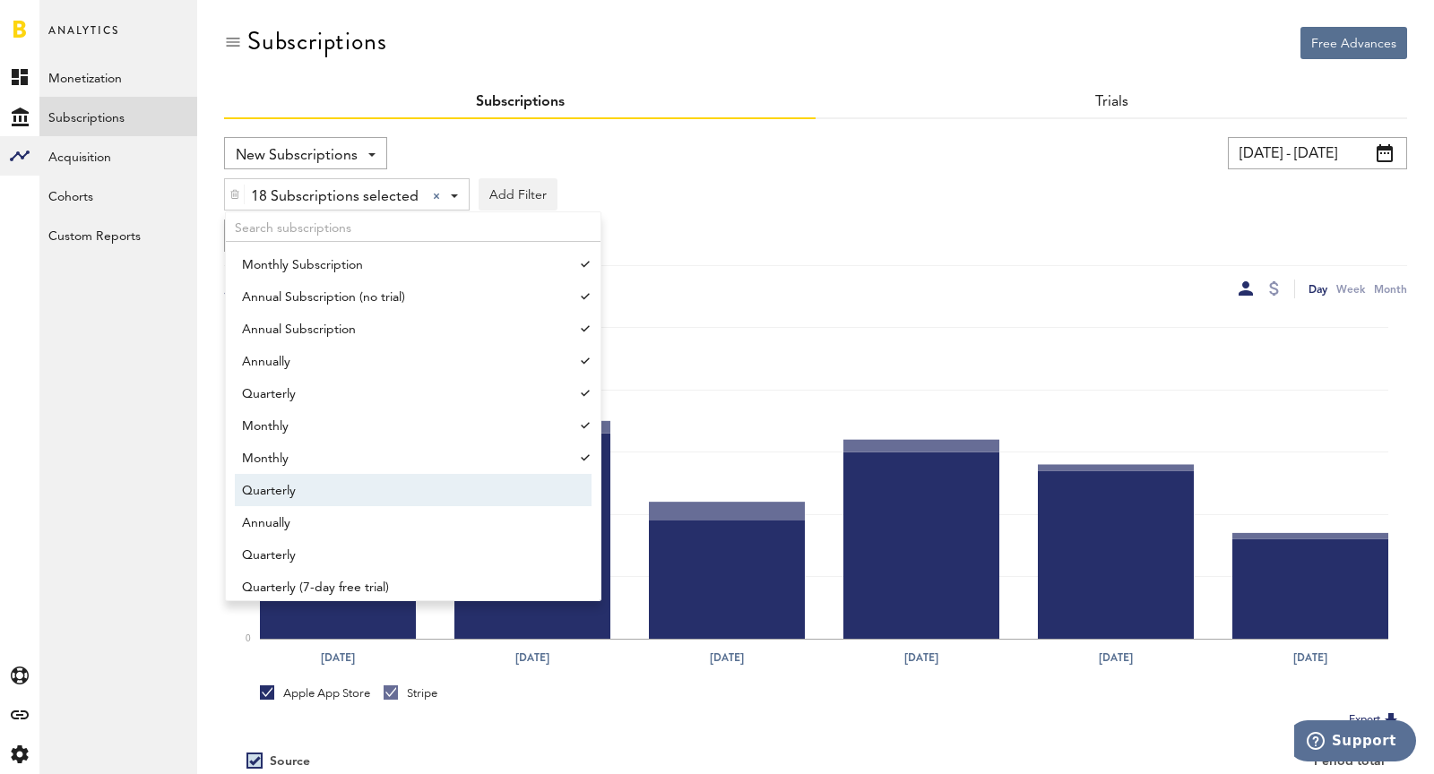
click at [357, 490] on span "Quarterly" at bounding box center [404, 491] width 325 height 30
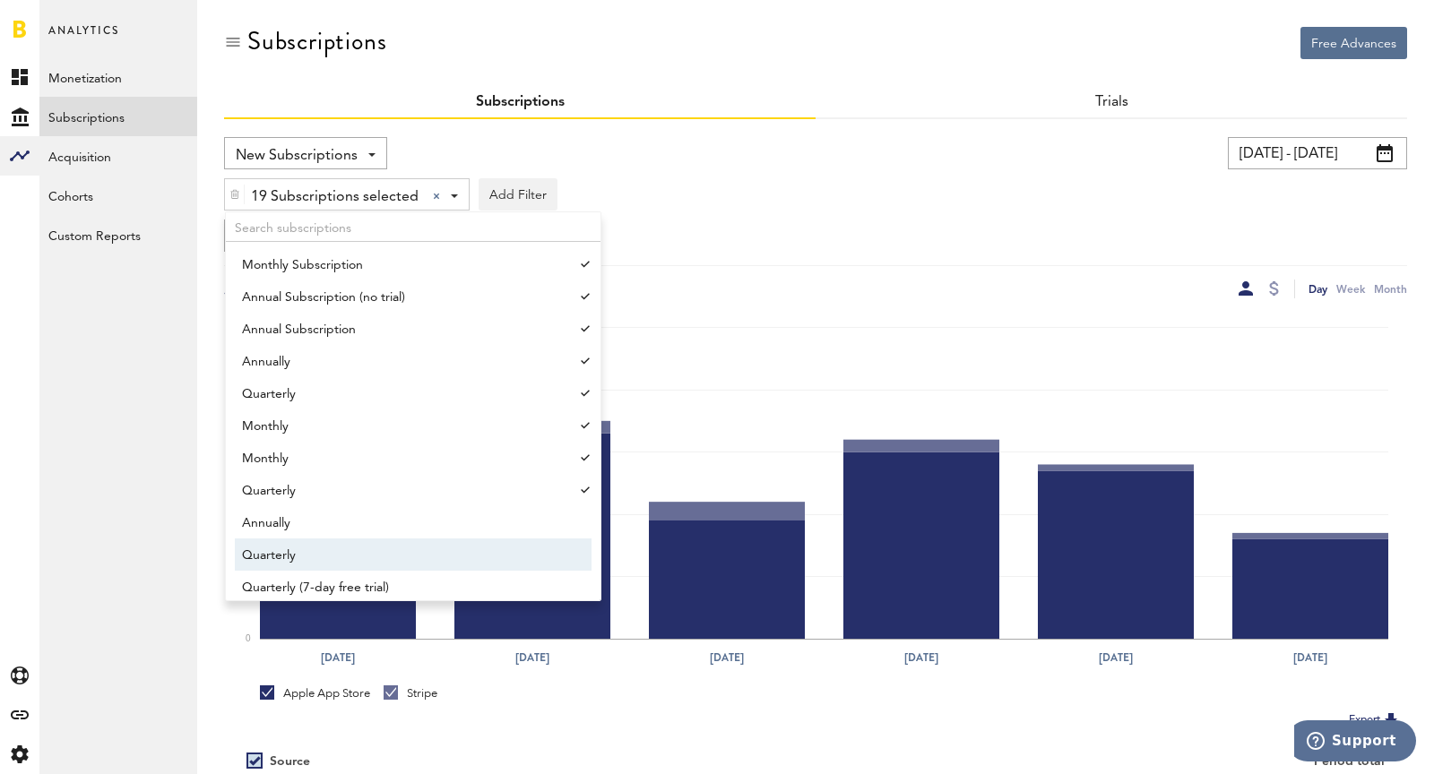
click at [369, 540] on span "Quarterly" at bounding box center [404, 555] width 325 height 30
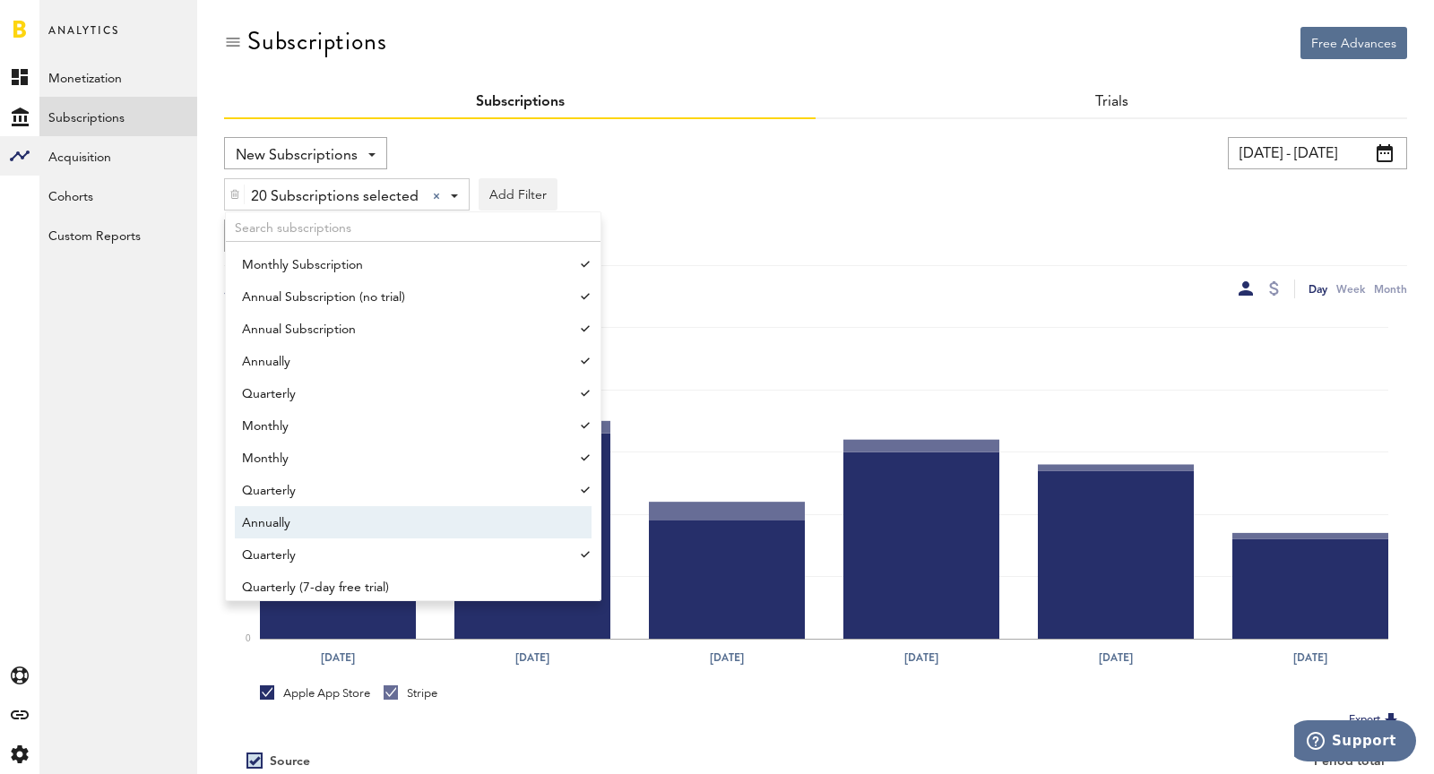
click at [337, 523] on span "Annually" at bounding box center [404, 523] width 325 height 30
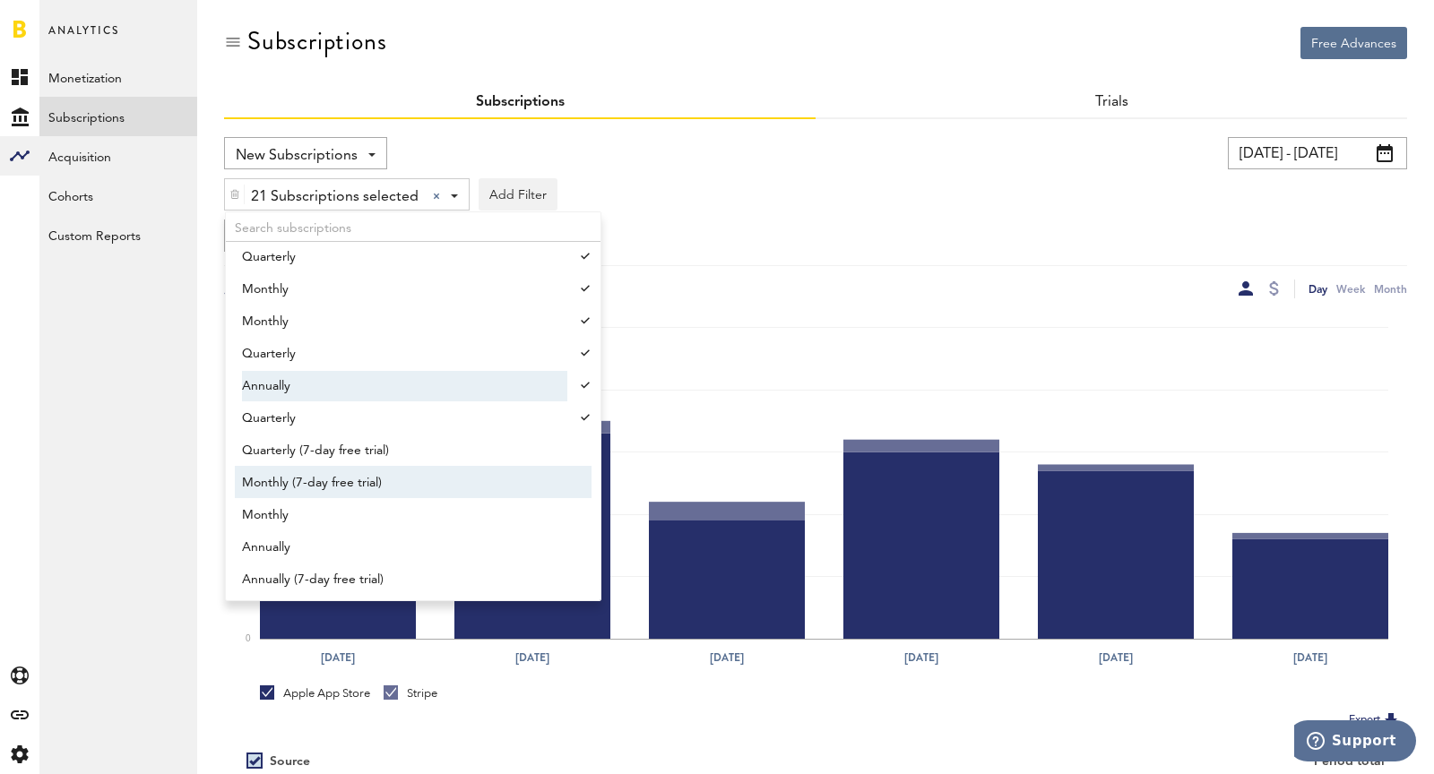
scroll to position [1756, 0]
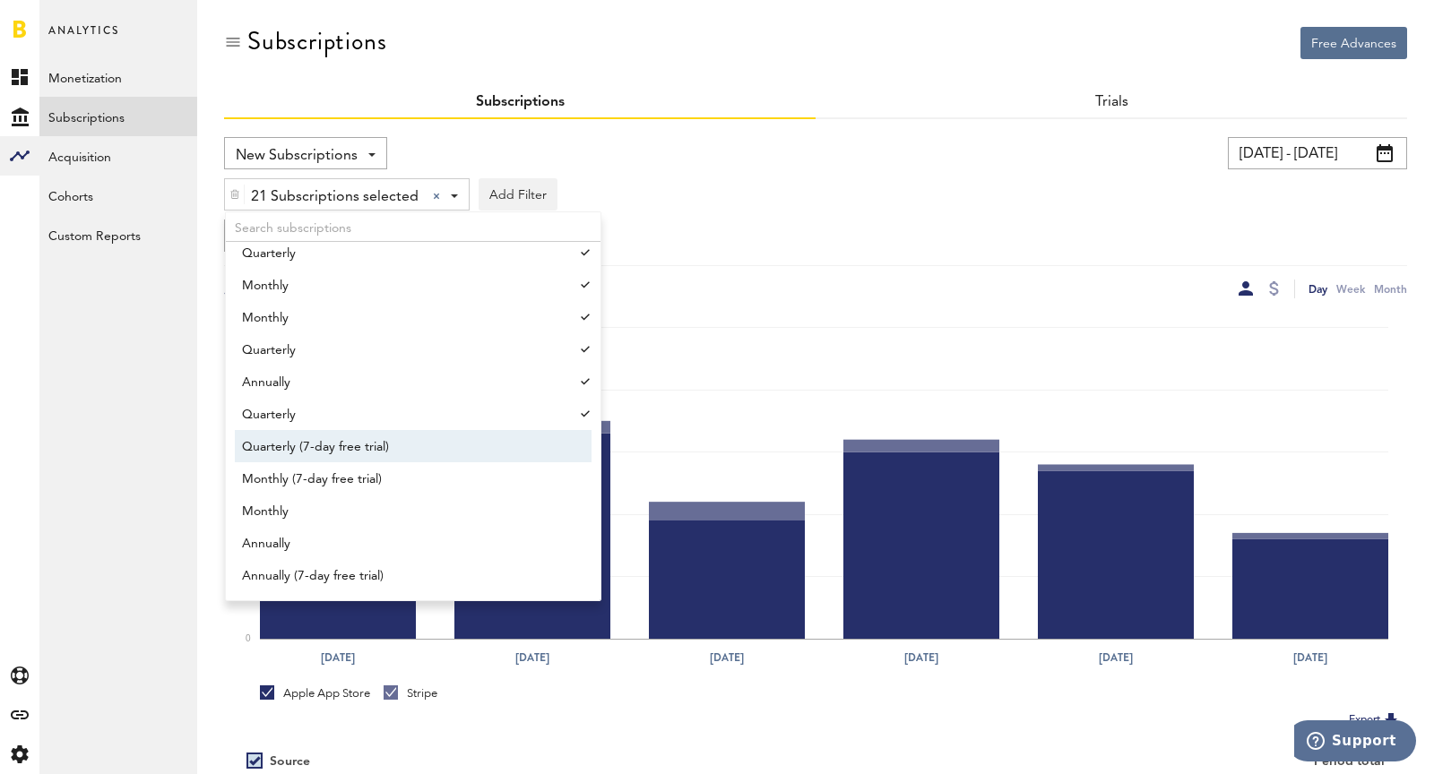
click at [289, 434] on span "Quarterly (7-day free trial)" at bounding box center [404, 447] width 325 height 30
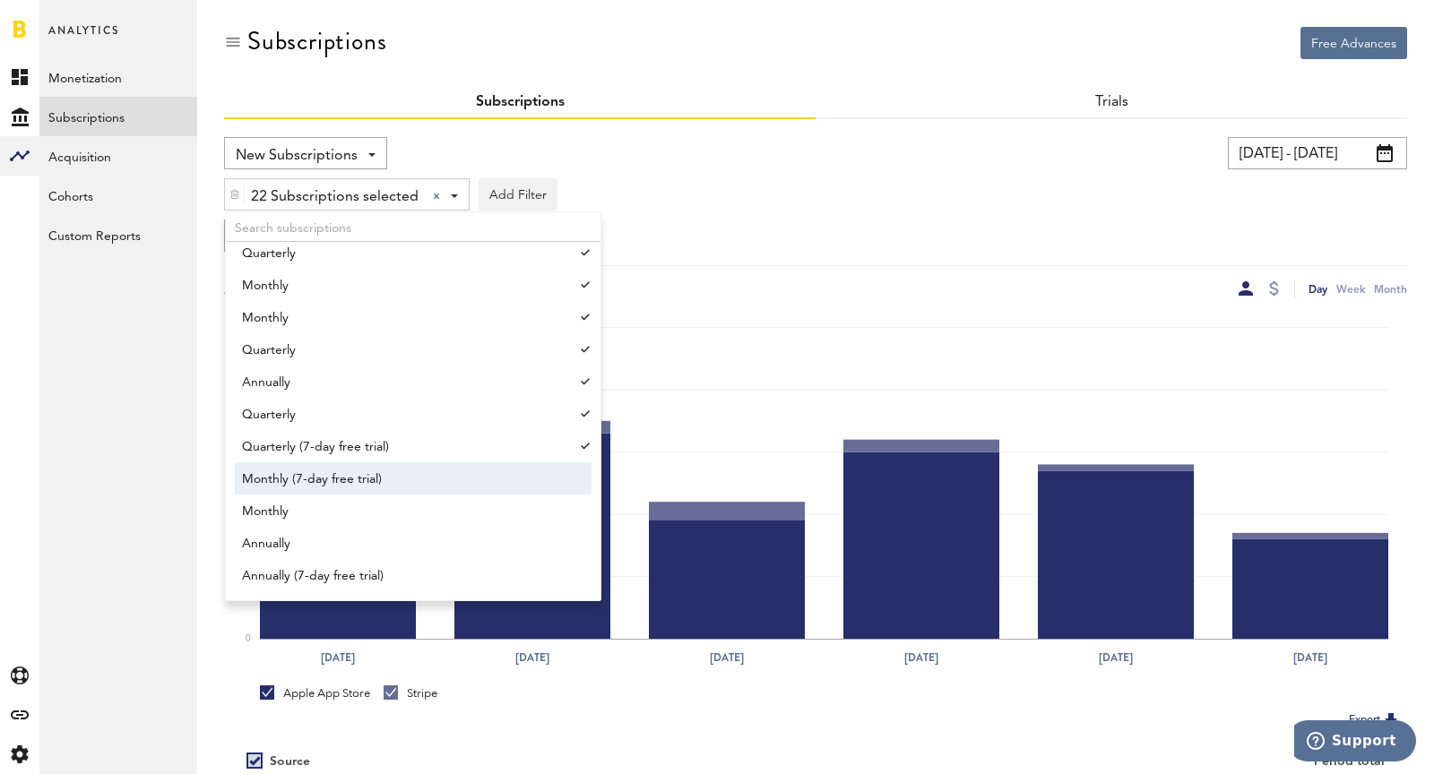
click at [310, 461] on ul "Nüli Subscription, 3 months for $29.99 Nüli Subscription, 1 month for $13.49 Nü…" at bounding box center [413, 421] width 375 height 358
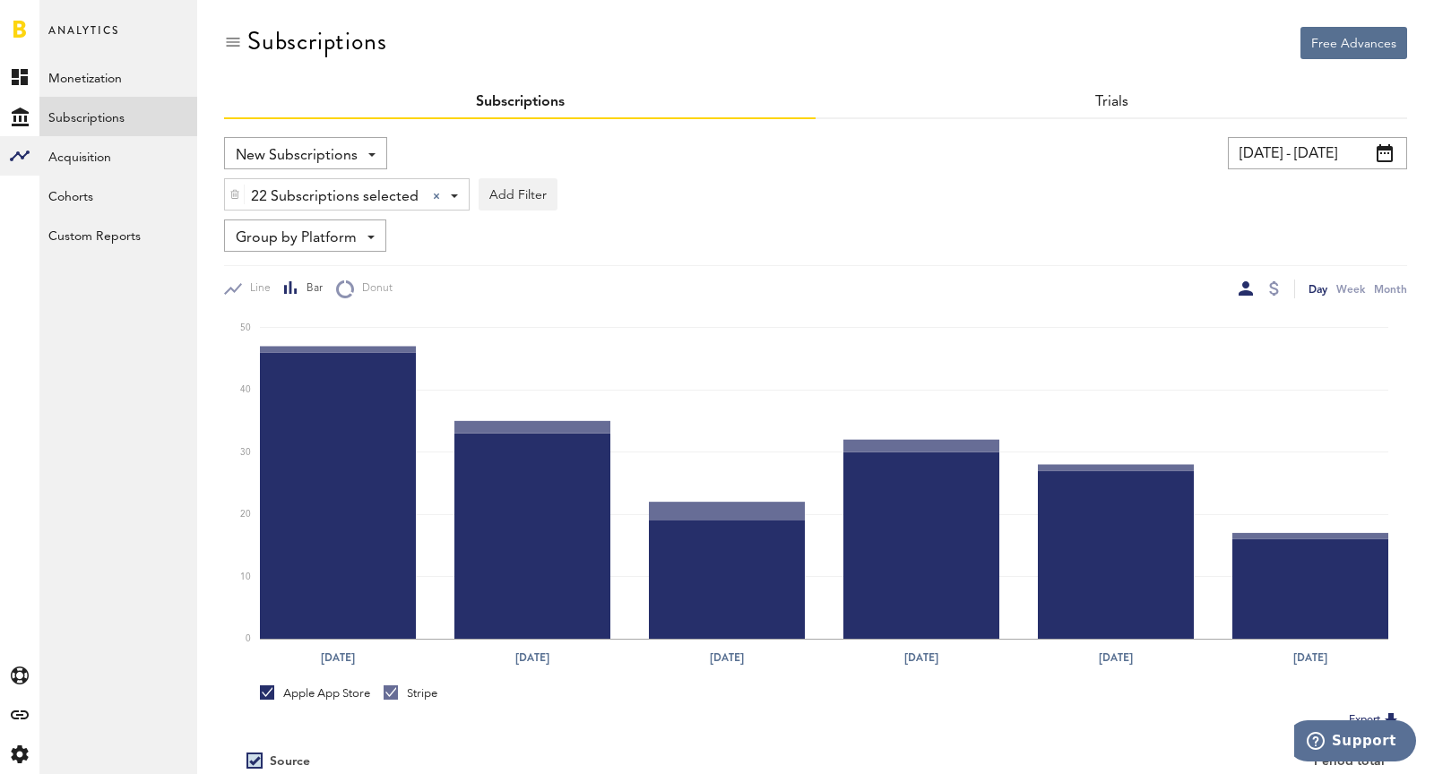
click at [291, 192] on span "22 Subscriptions selected" at bounding box center [335, 197] width 168 height 30
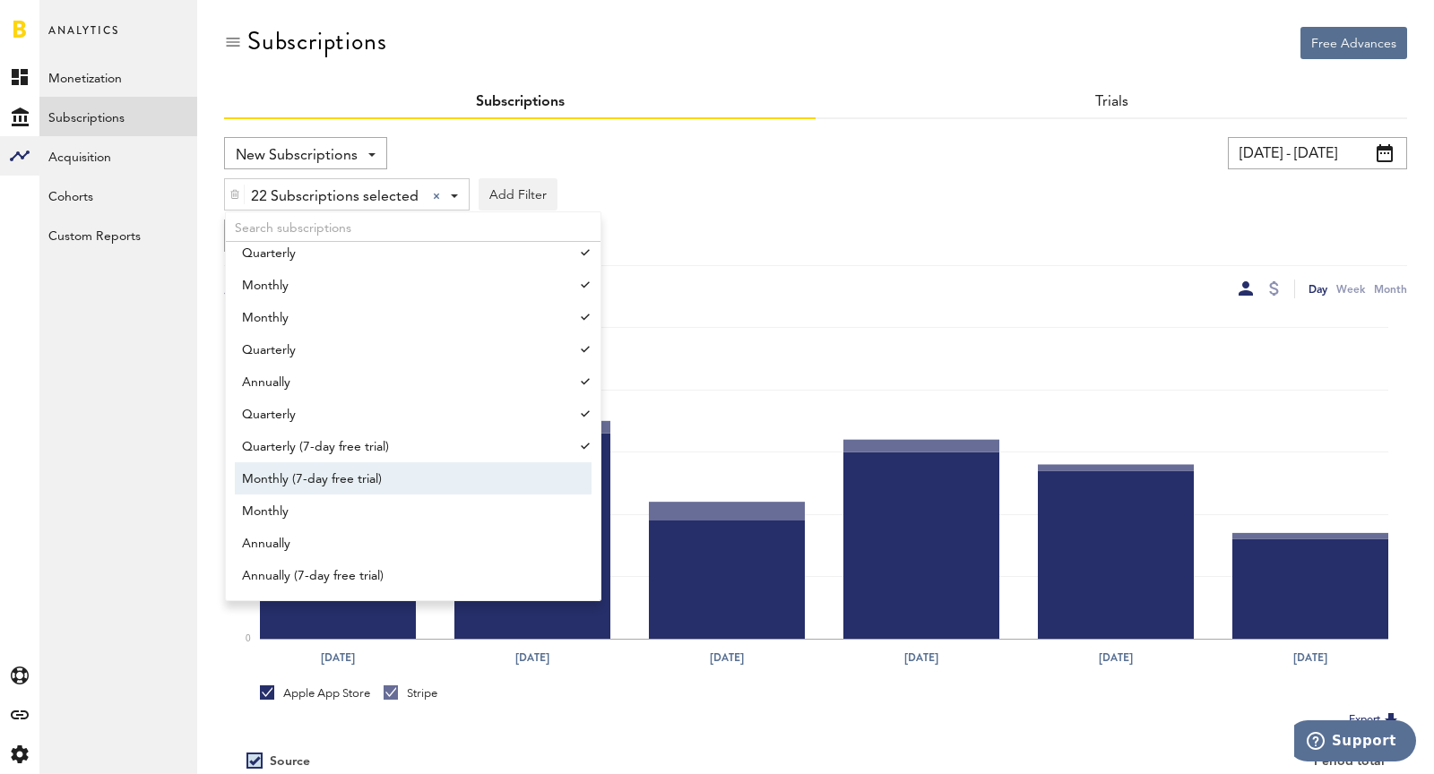
click at [357, 485] on span "Monthly (7-day free trial)" at bounding box center [404, 479] width 325 height 30
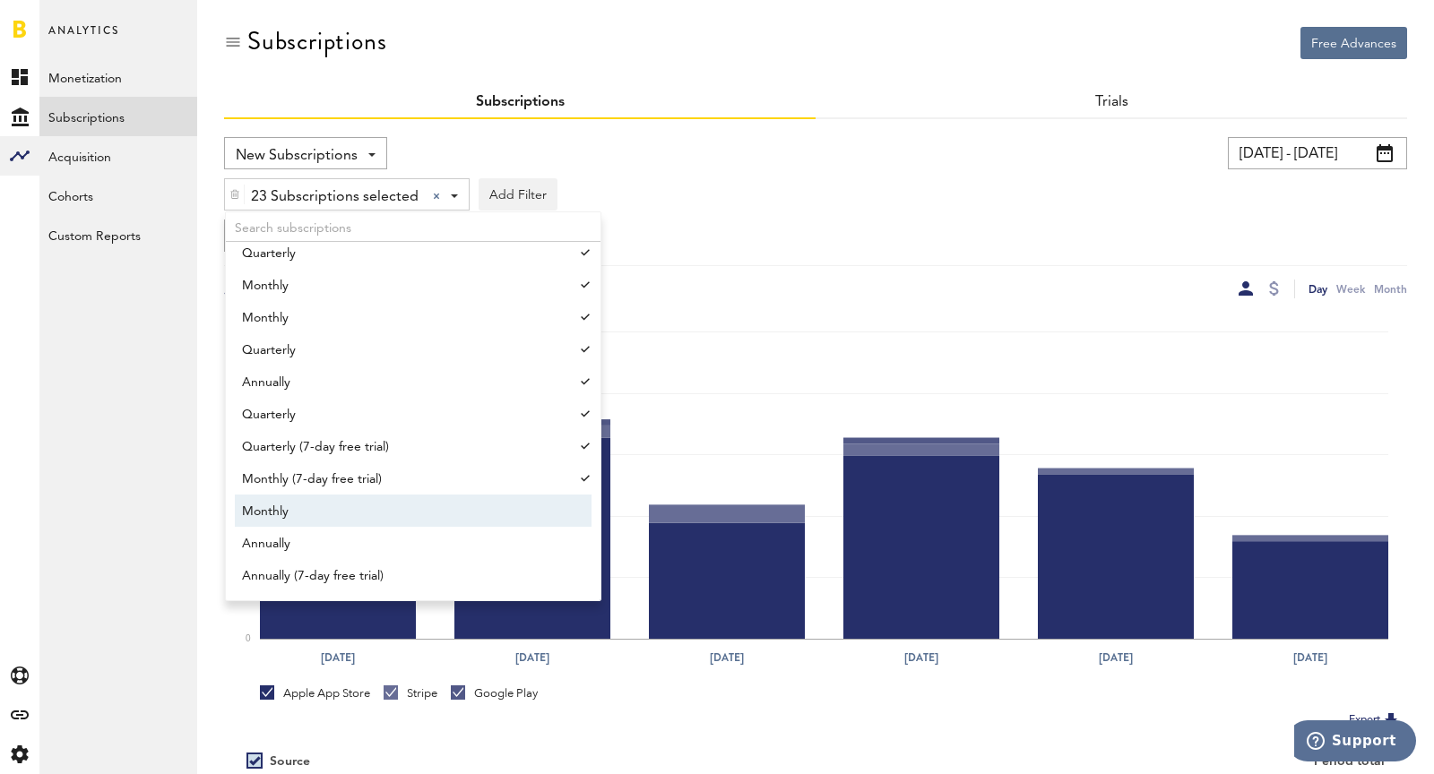
click at [361, 516] on span "Monthly" at bounding box center [404, 511] width 325 height 30
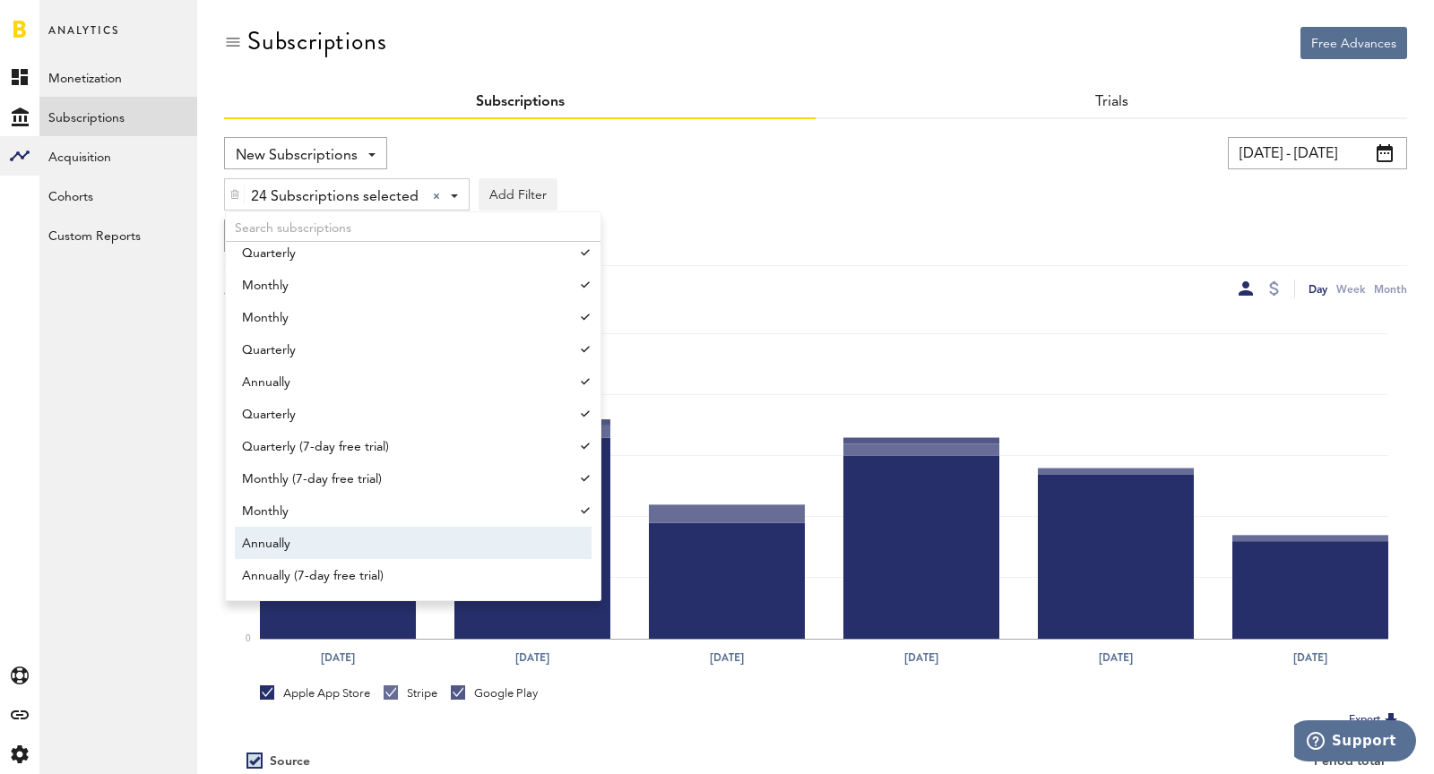
click at [363, 541] on span "Annually" at bounding box center [404, 544] width 325 height 30
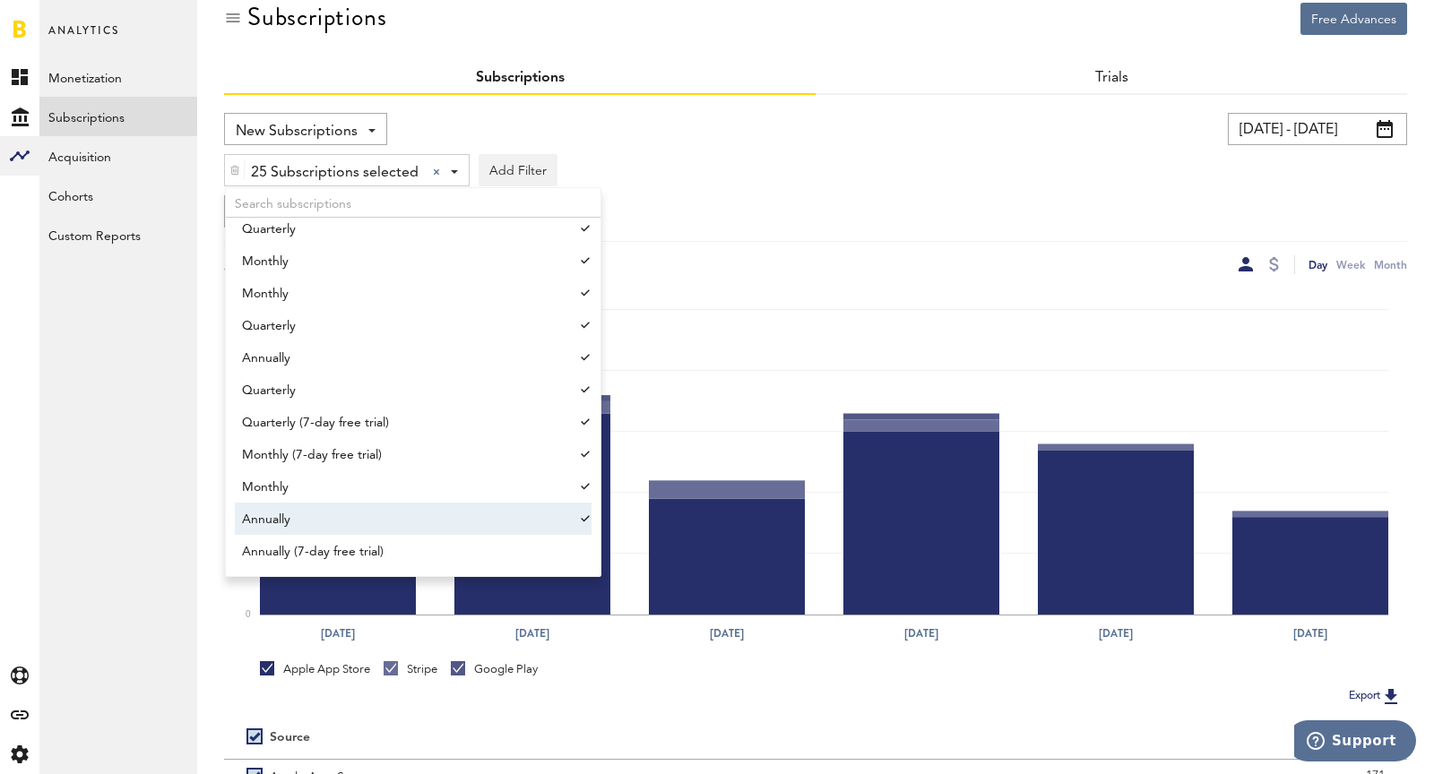
scroll to position [9, 0]
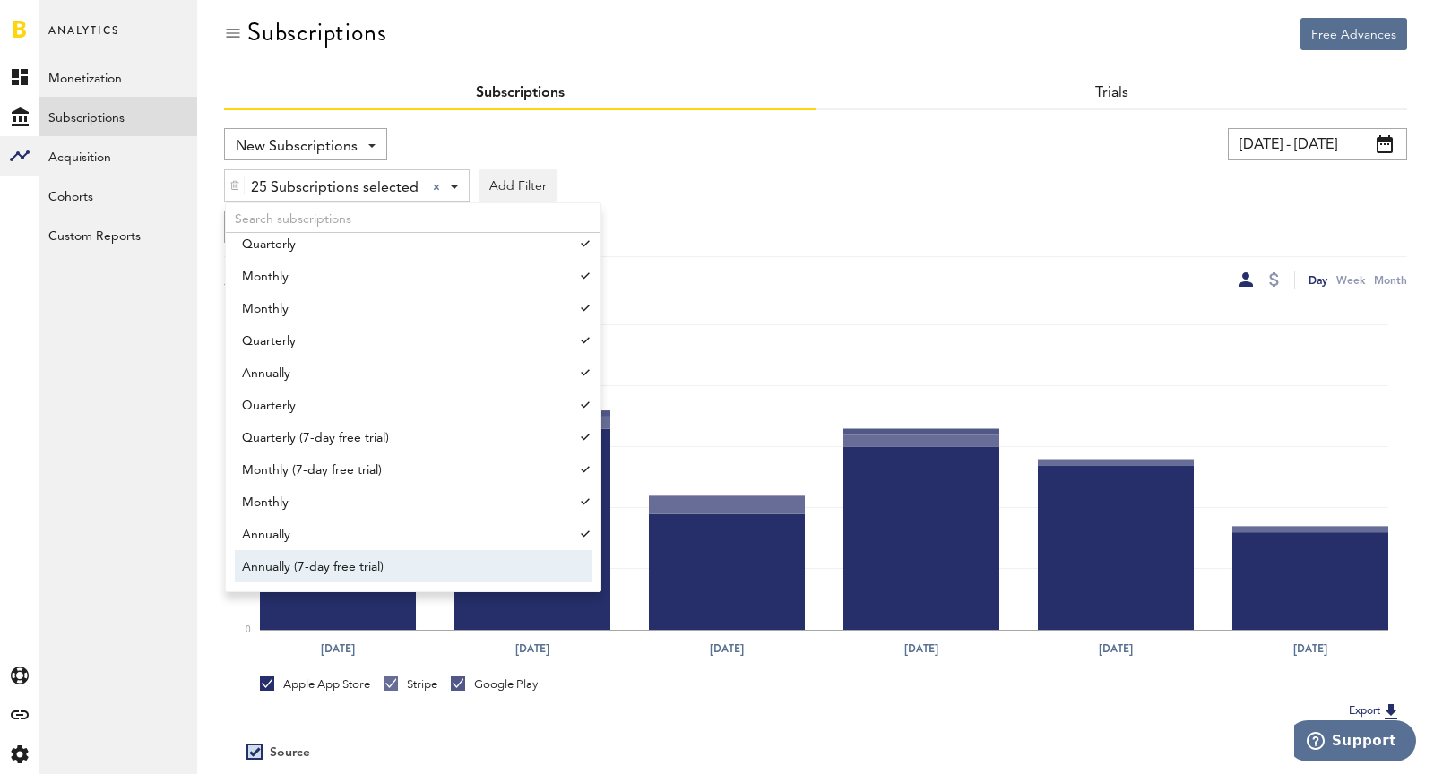
click at [361, 577] on span "Annually (7-day free trial)" at bounding box center [404, 567] width 325 height 30
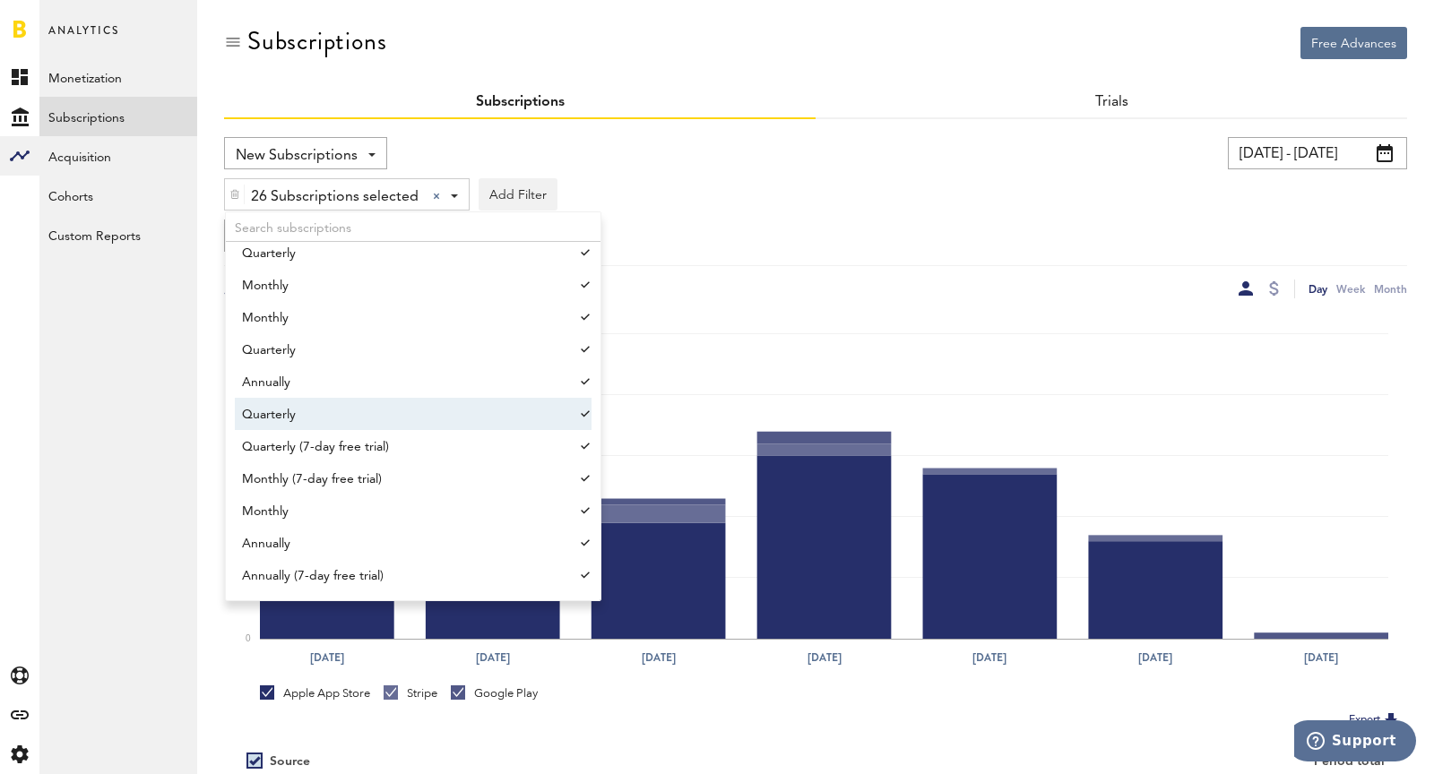
click at [1090, 280] on div "Day Week Month" at bounding box center [1110, 289] width 591 height 19
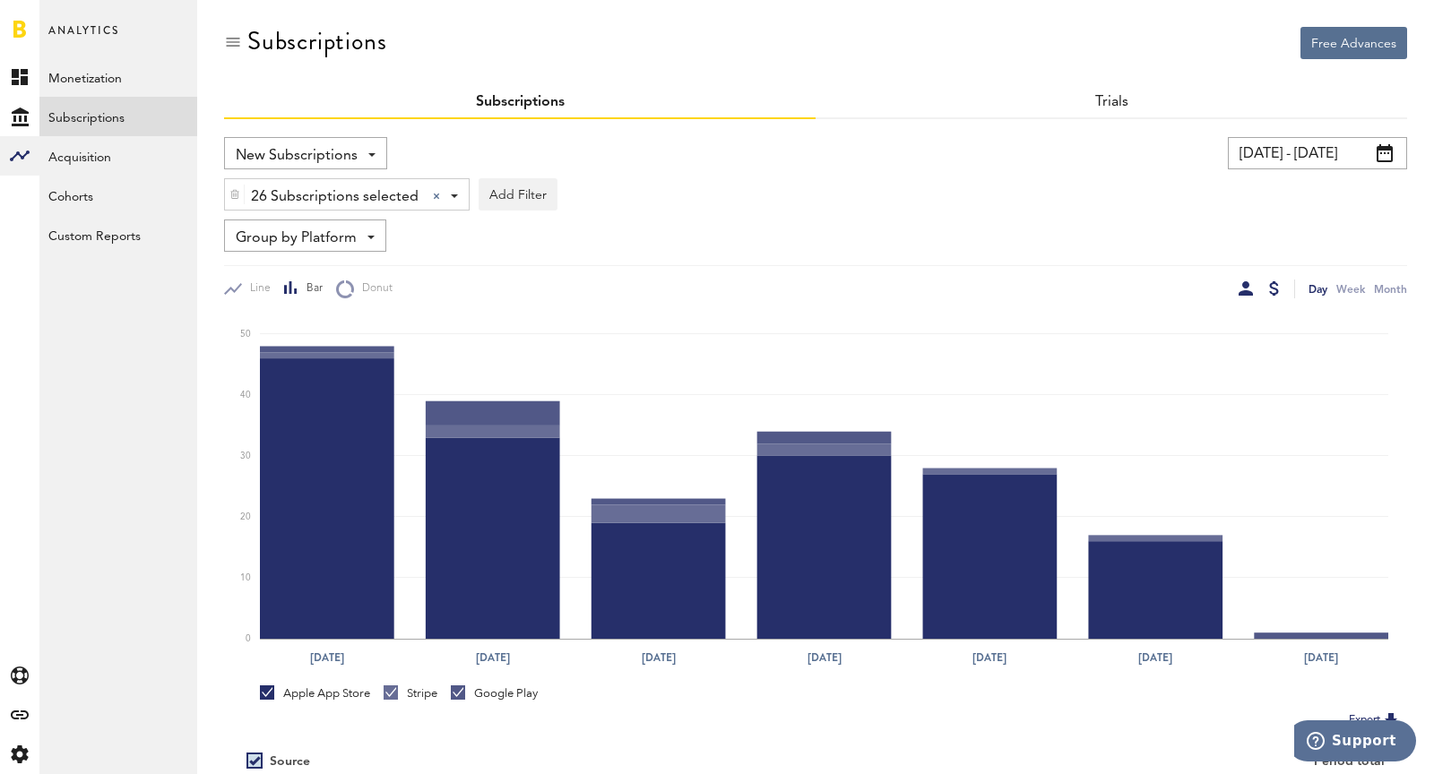
click at [1278, 292] on div at bounding box center [1274, 288] width 10 height 14
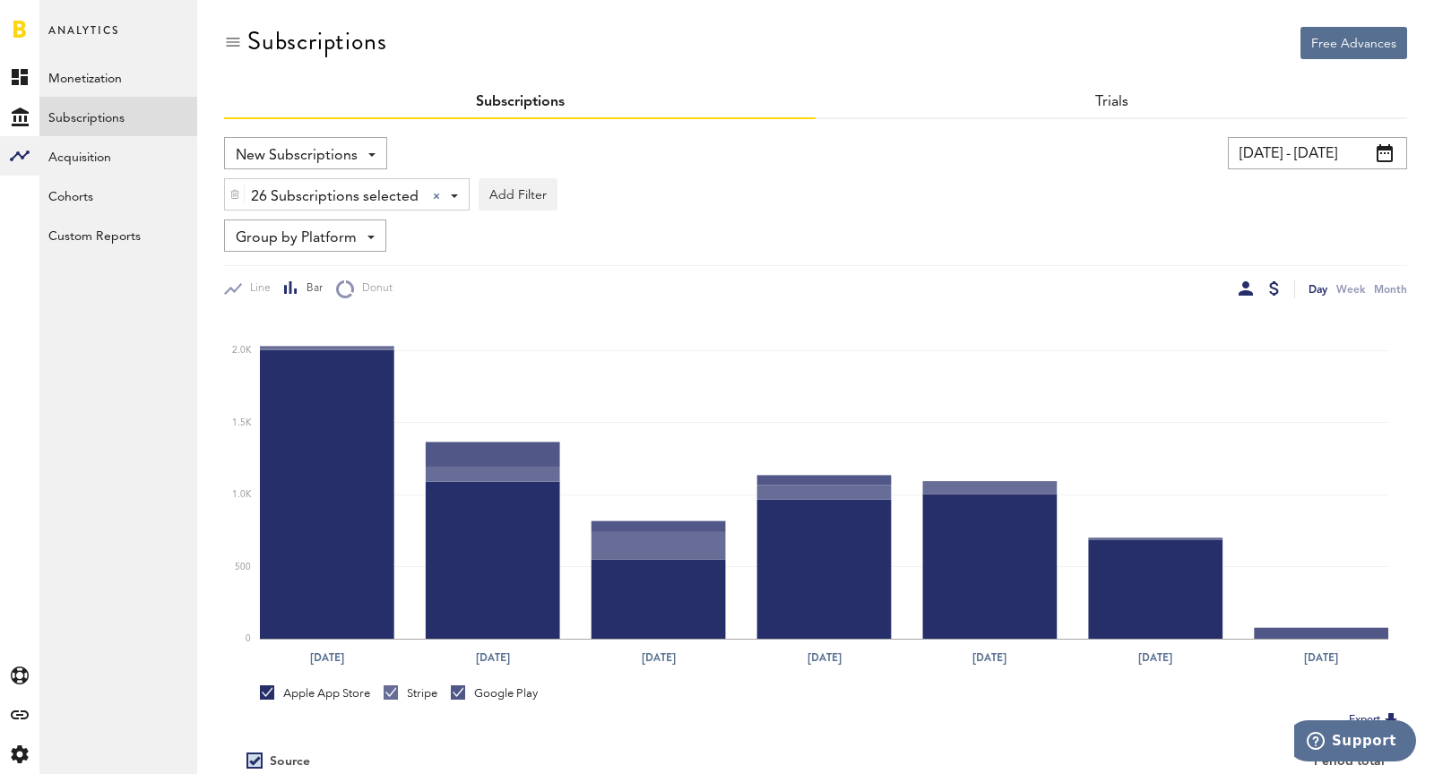
click at [1249, 285] on div at bounding box center [1245, 288] width 14 height 14
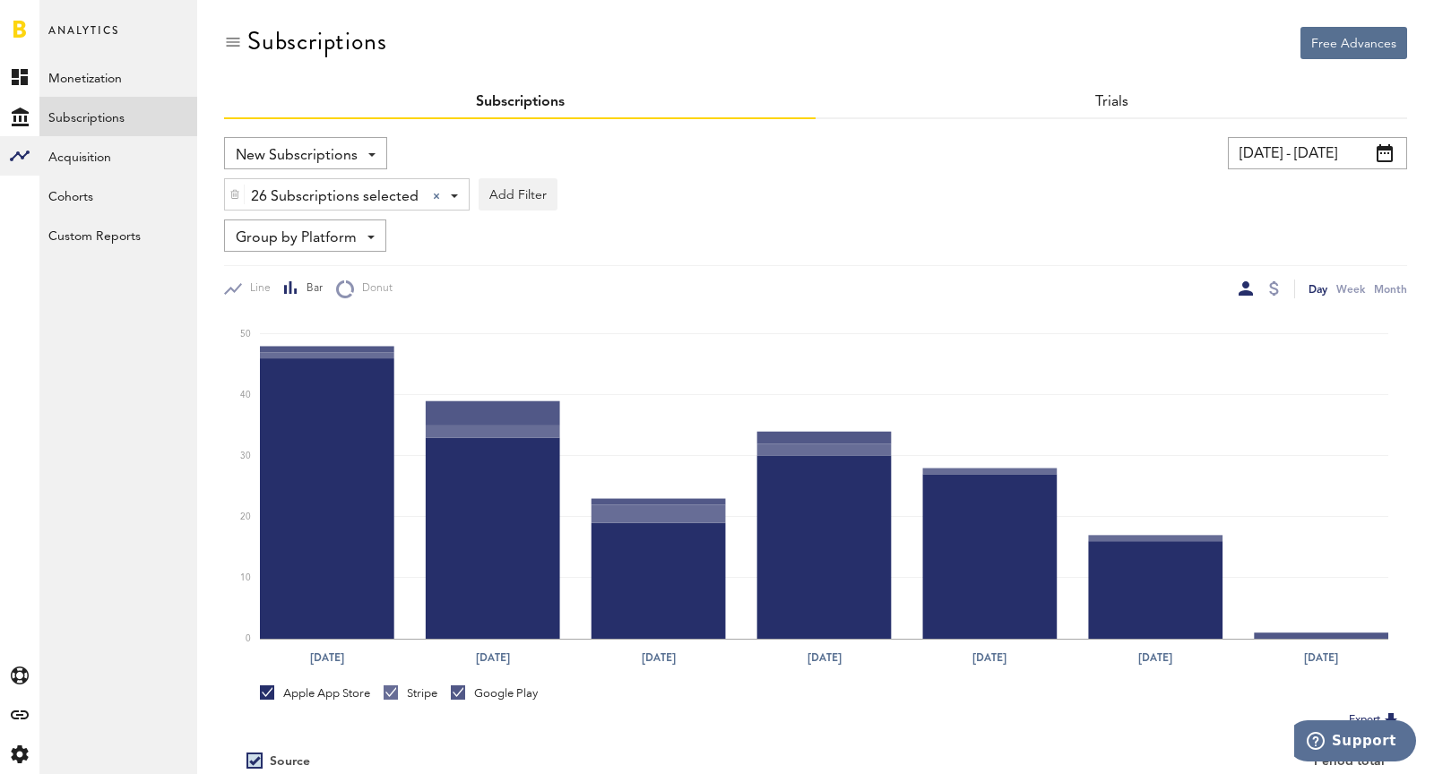
scroll to position [201, 0]
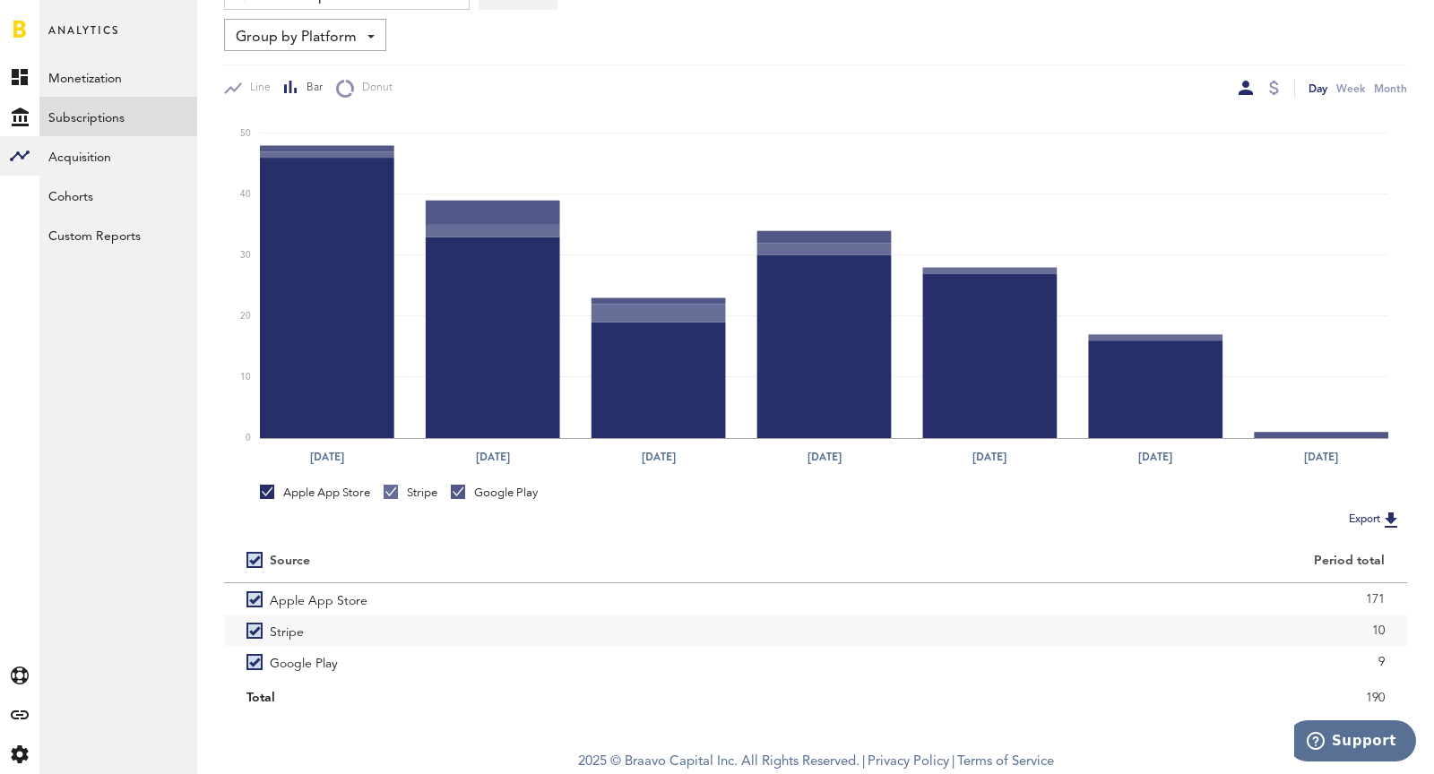
click at [1269, 94] on div at bounding box center [1273, 88] width 14 height 19
click at [1270, 90] on div at bounding box center [1274, 88] width 10 height 14
